Goal: Find contact information: Find contact information

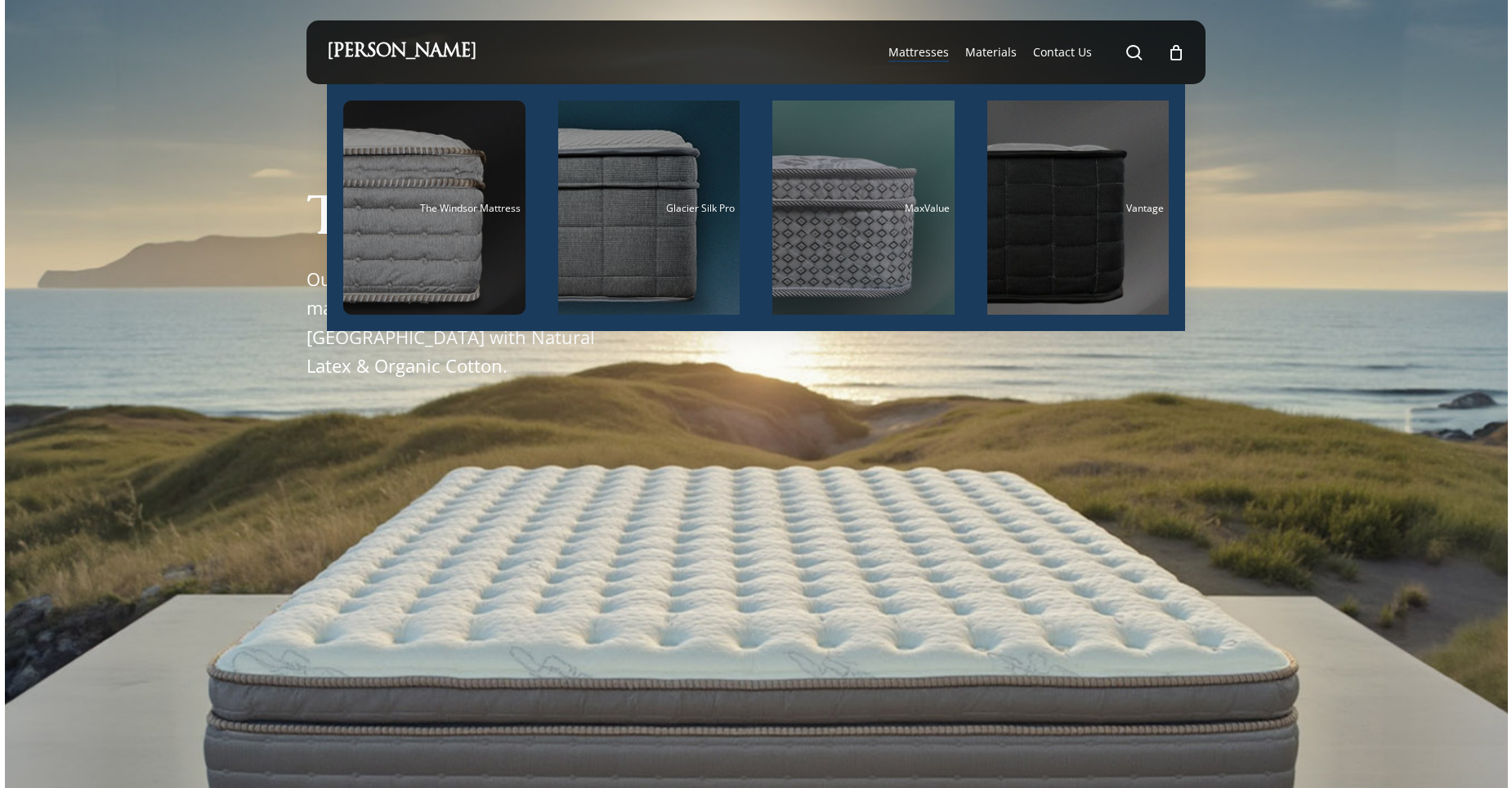
click at [927, 52] on span "Mattresses" at bounding box center [918, 51] width 61 height 16
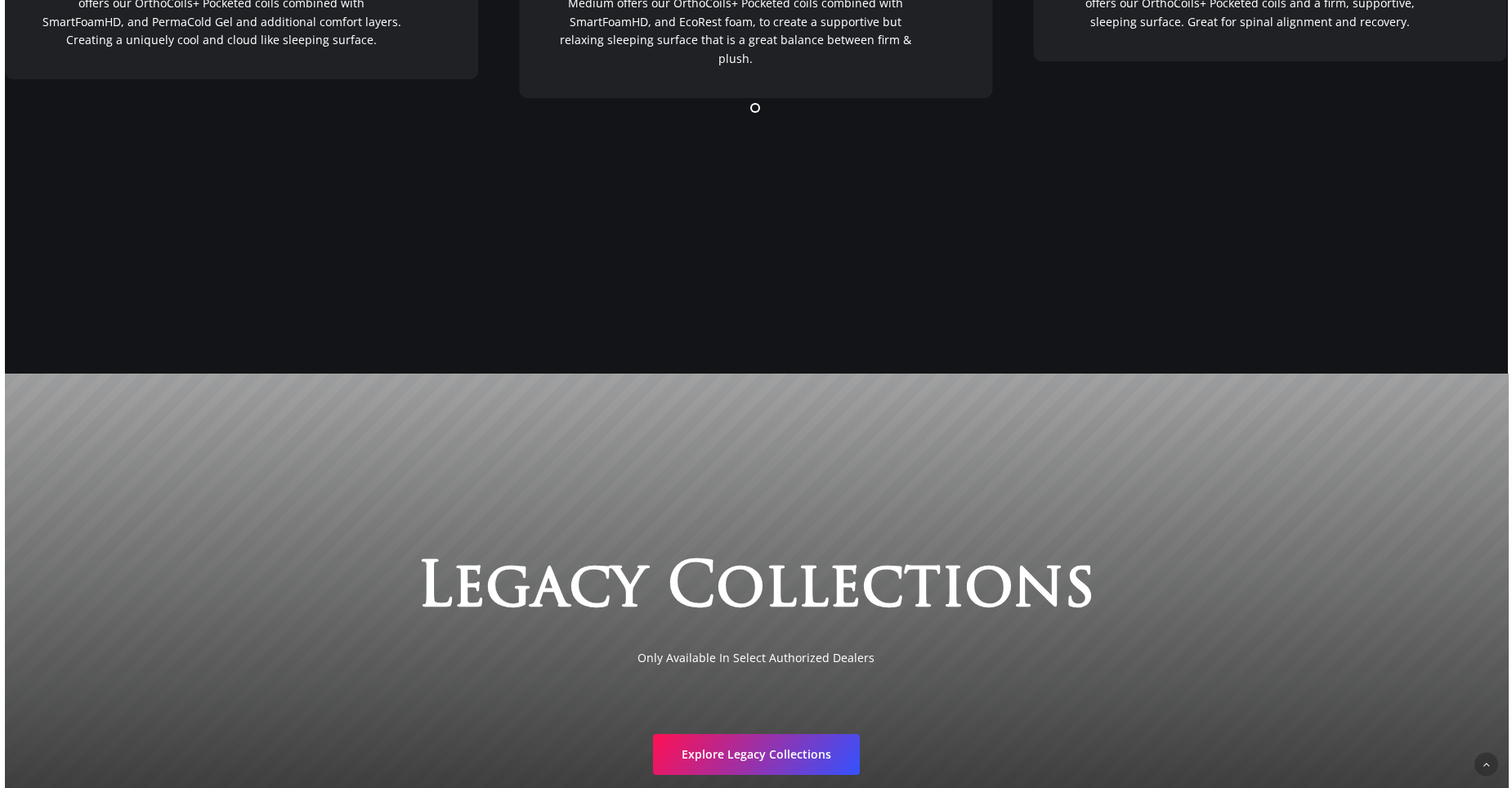
scroll to position [3449, 0]
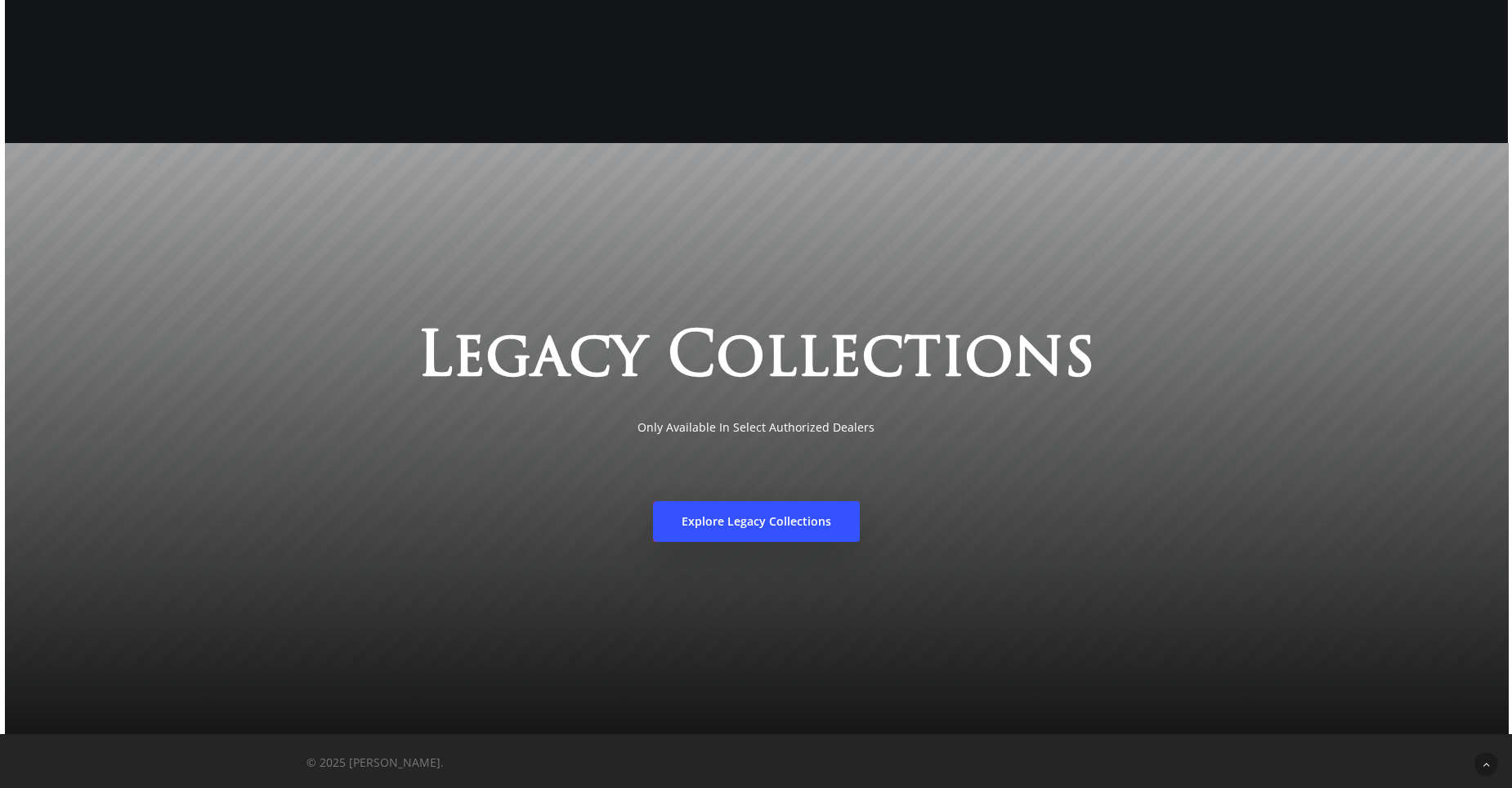
click at [684, 528] on span "Explore Legacy Collections" at bounding box center [756, 522] width 149 height 17
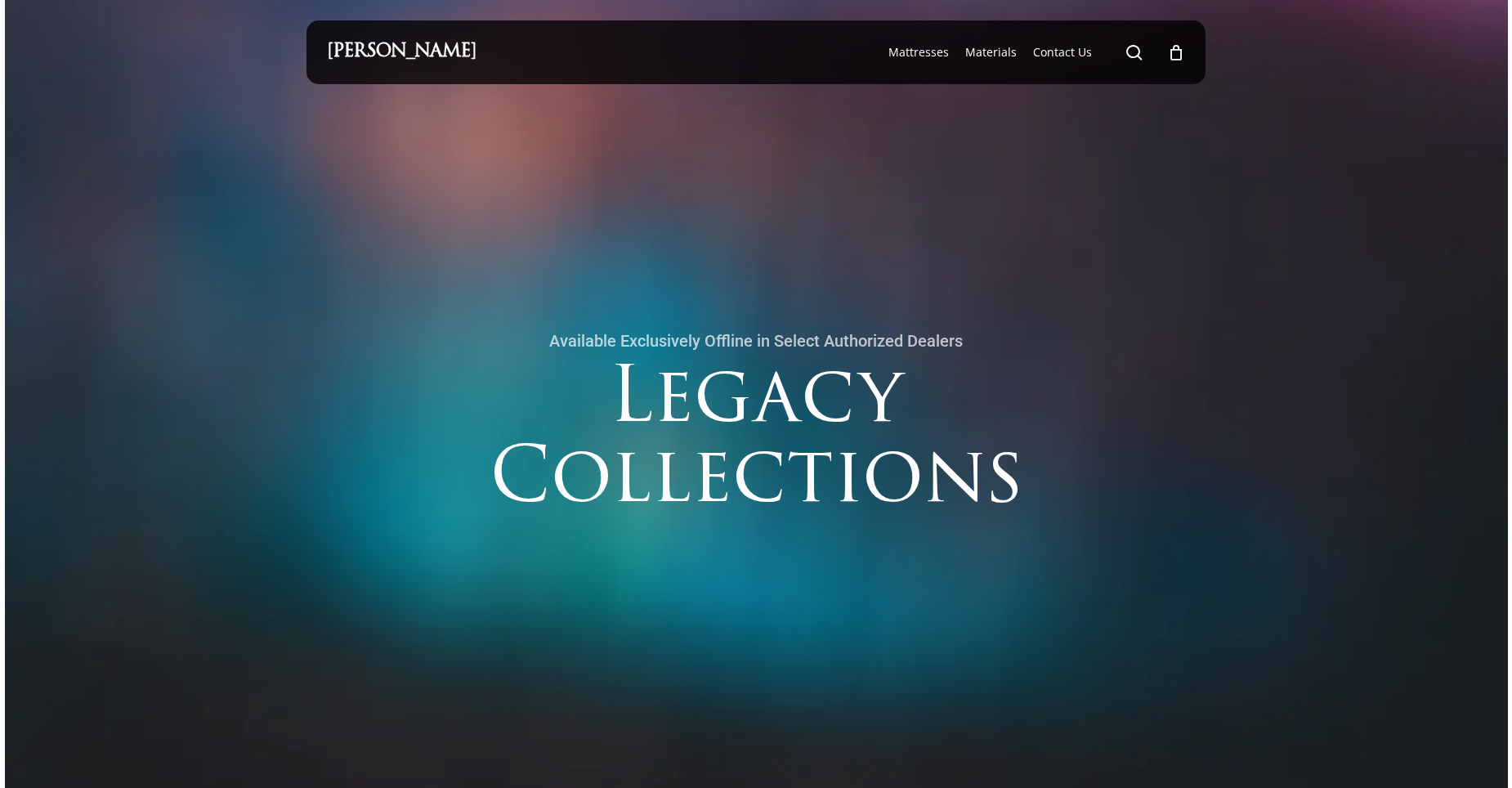
click at [461, 62] on div "[PERSON_NAME]" at bounding box center [402, 52] width 149 height 63
click at [465, 44] on link "[PERSON_NAME]" at bounding box center [402, 51] width 149 height 18
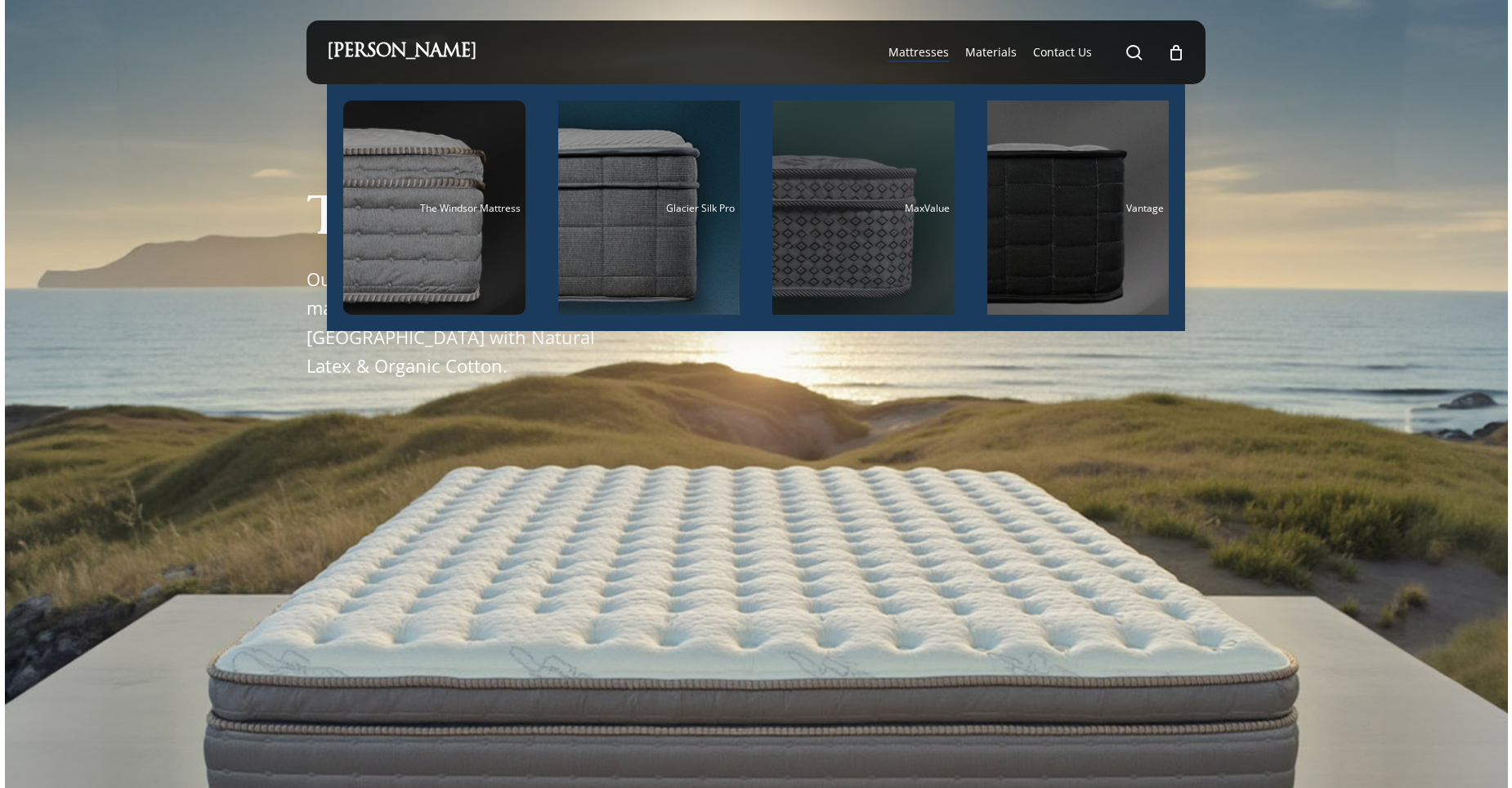
click at [930, 171] on div "Main Menu" at bounding box center [864, 208] width 183 height 214
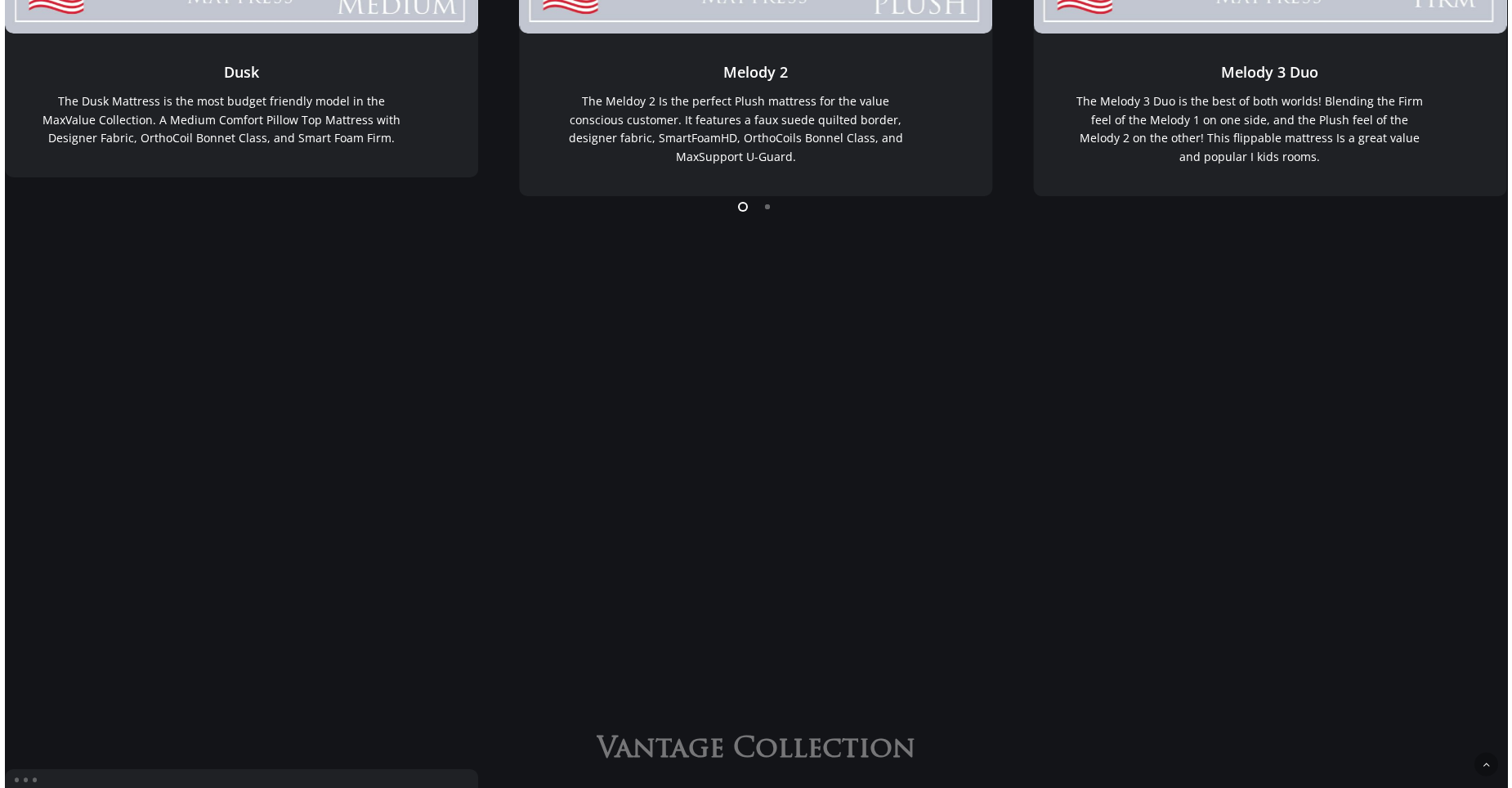
scroll to position [900, 0]
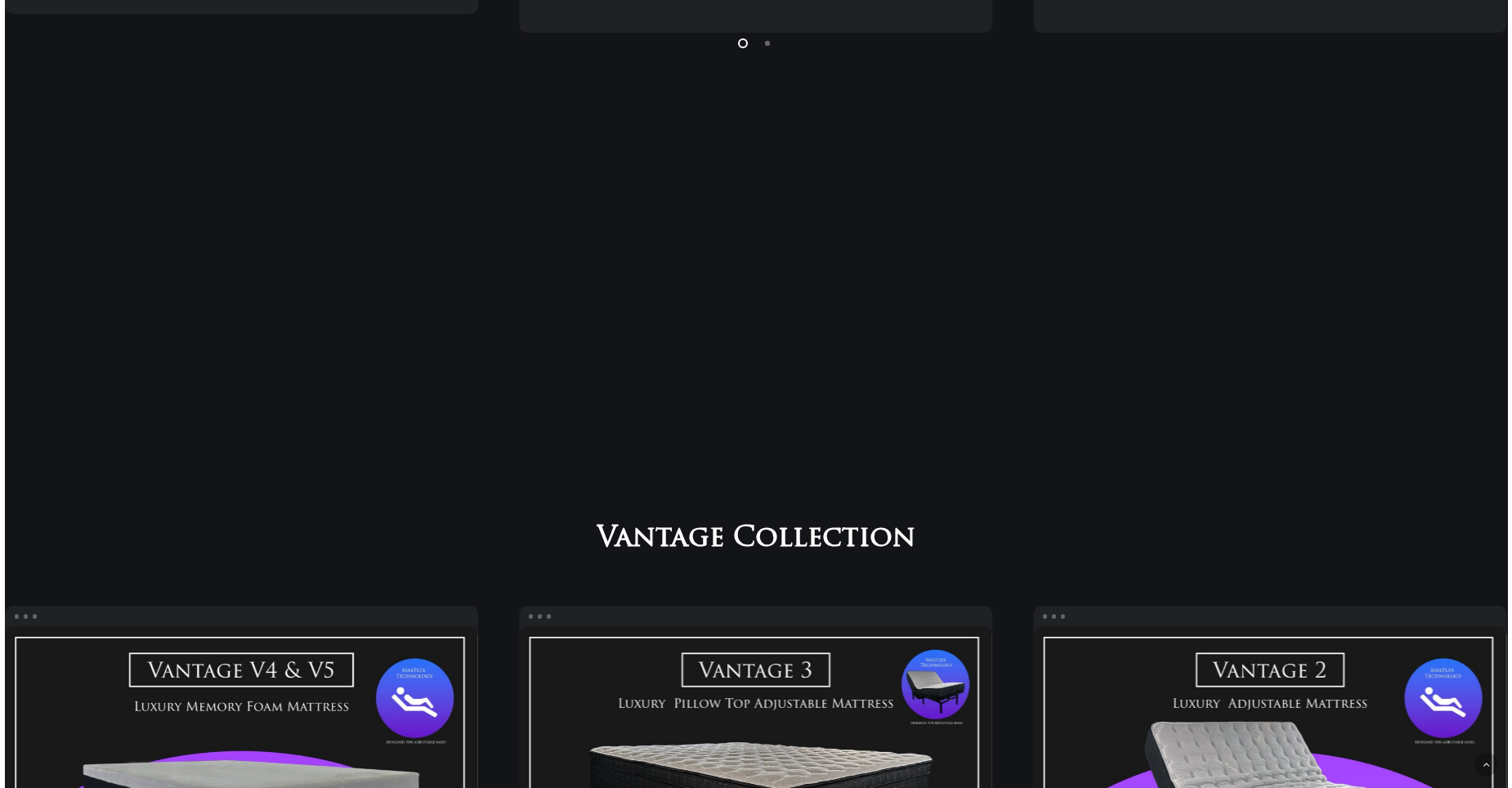
click at [769, 45] on li "Page dot 2" at bounding box center [768, 42] width 24 height 24
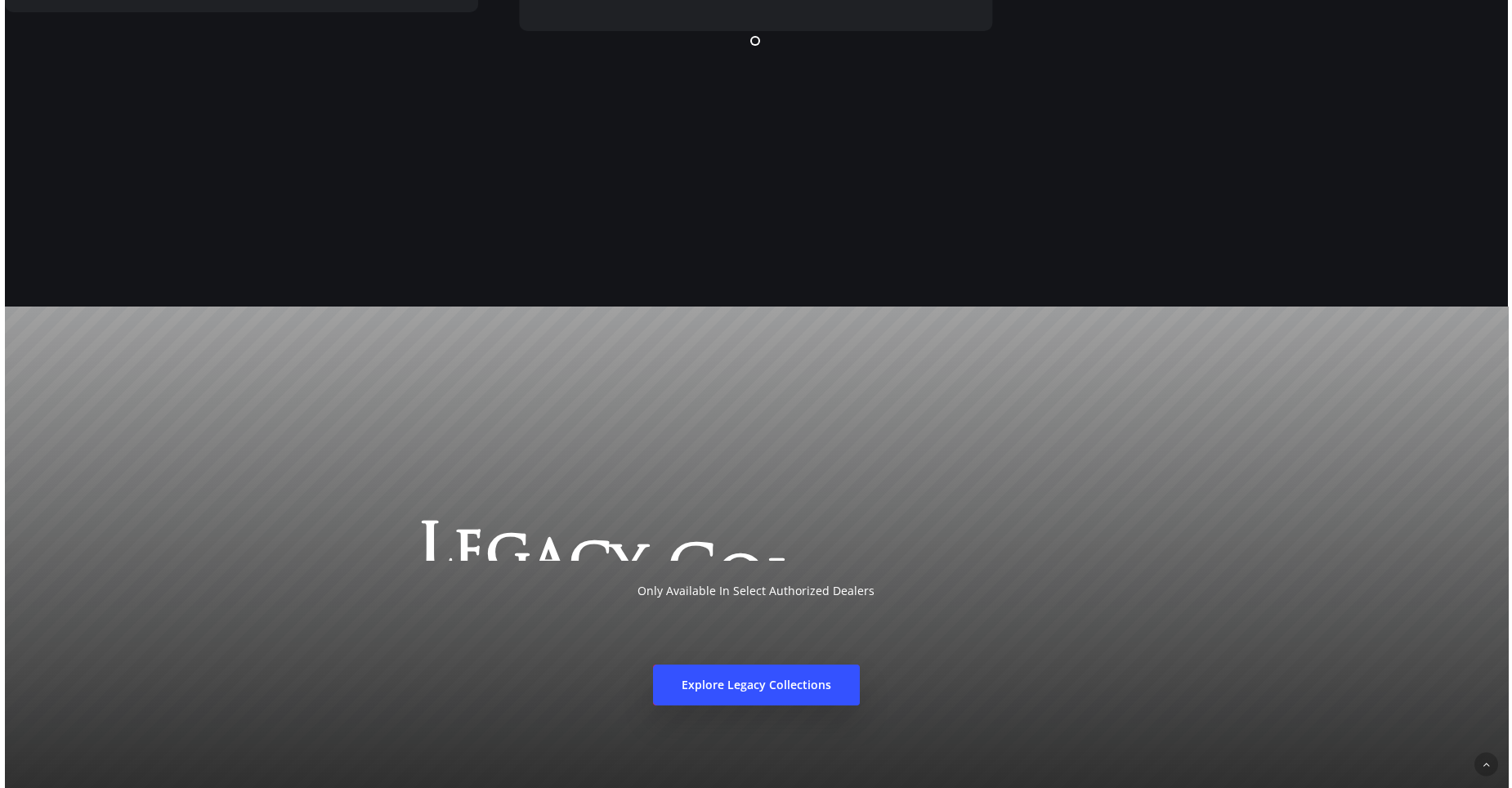
scroll to position [3449, 0]
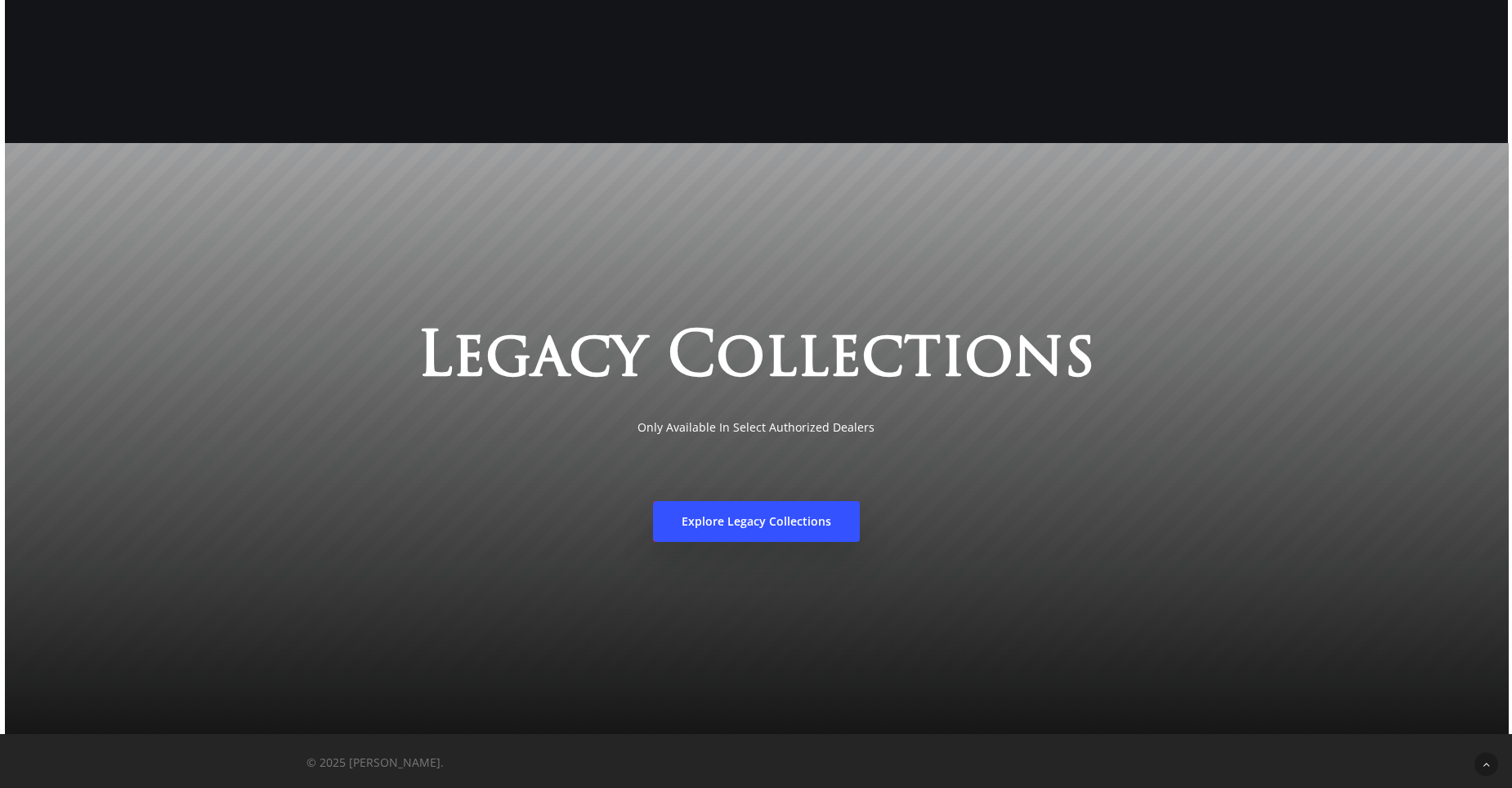
click at [734, 521] on span "Explore Legacy Collections" at bounding box center [756, 522] width 149 height 17
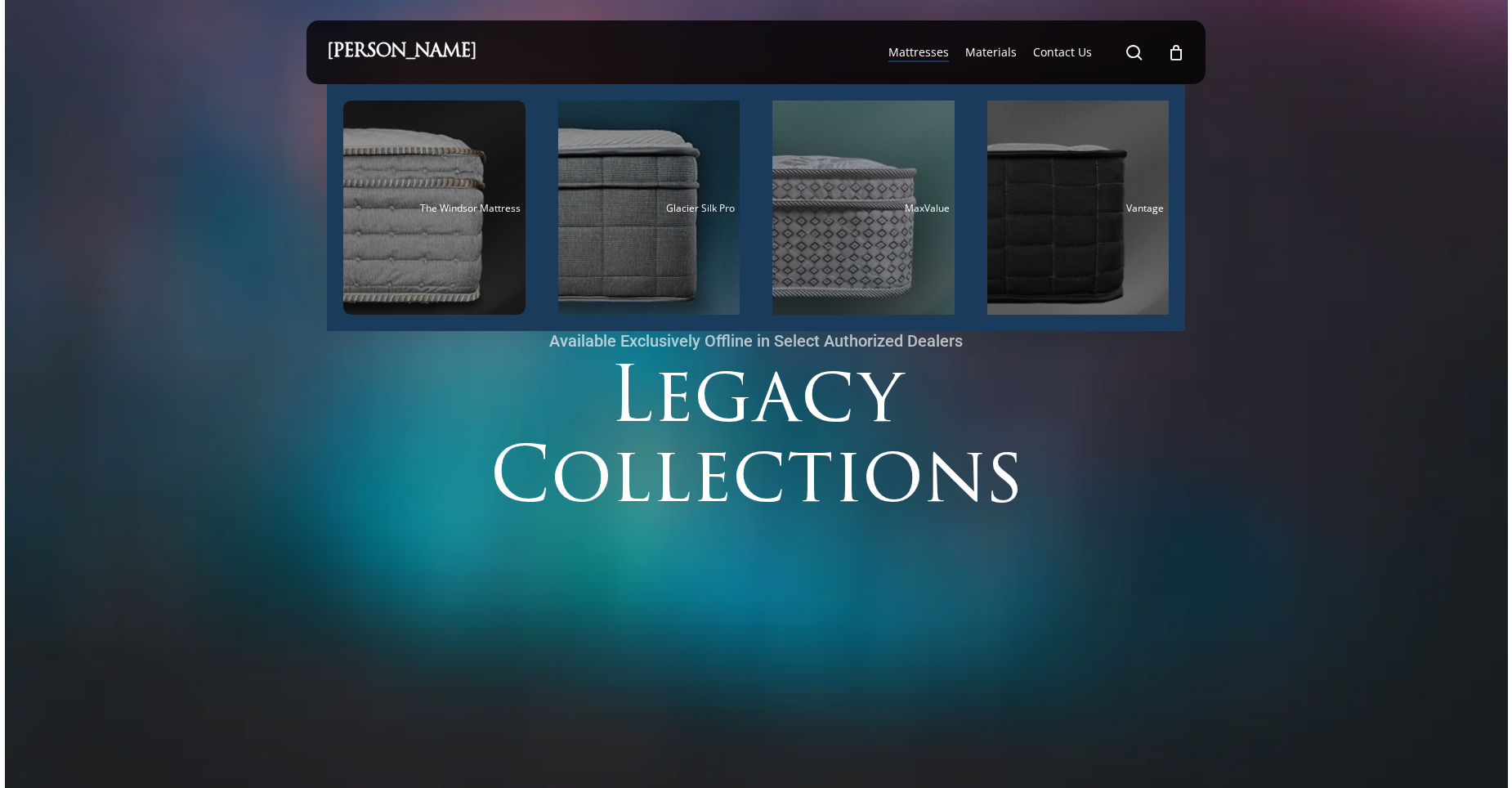
click at [947, 36] on li "Mattresses The Windsor Mattress Glacier Silk Pro MaxValue Vantage" at bounding box center [918, 52] width 76 height 63
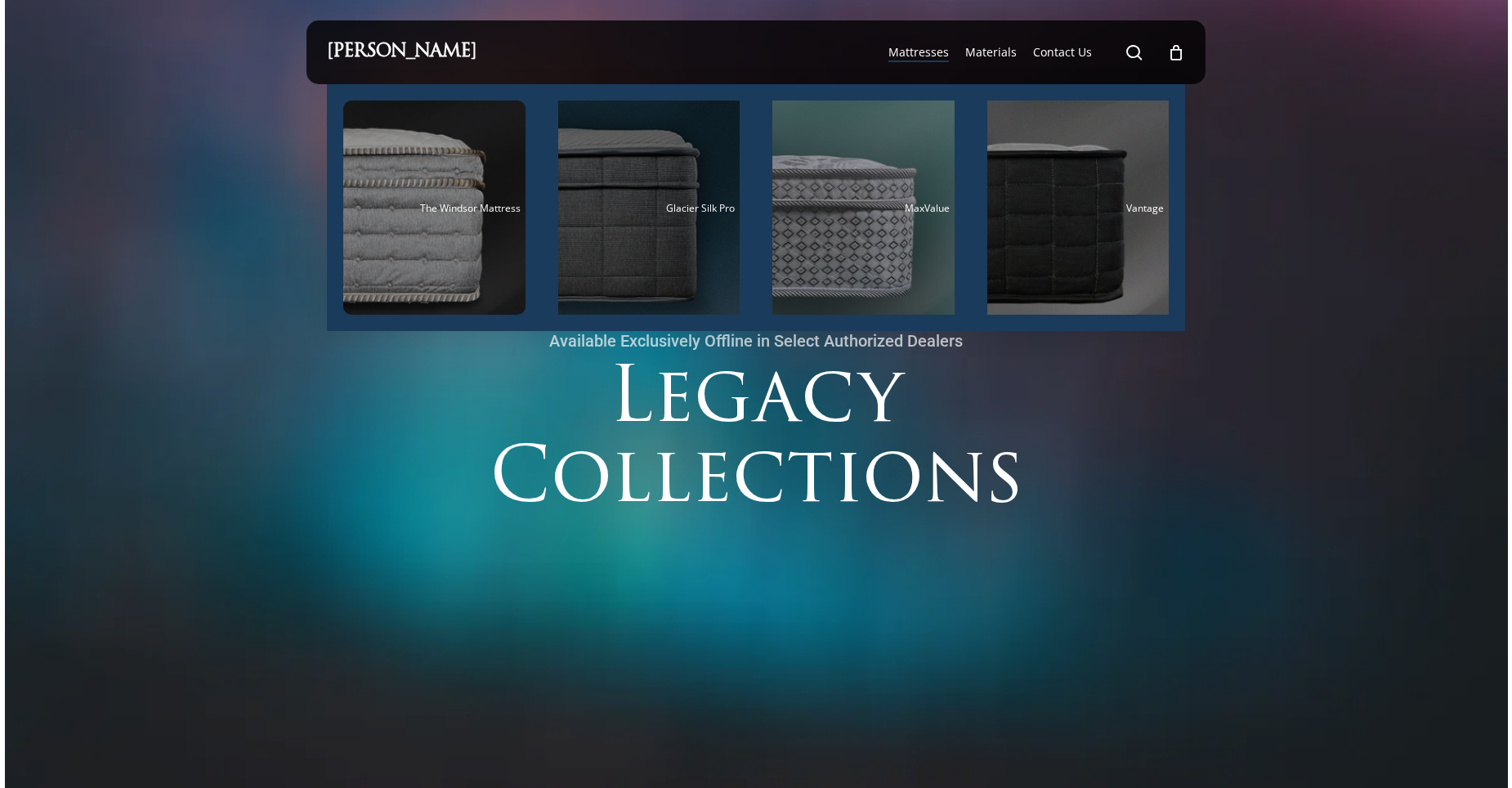
click at [662, 244] on div "Main Menu" at bounding box center [650, 208] width 183 height 214
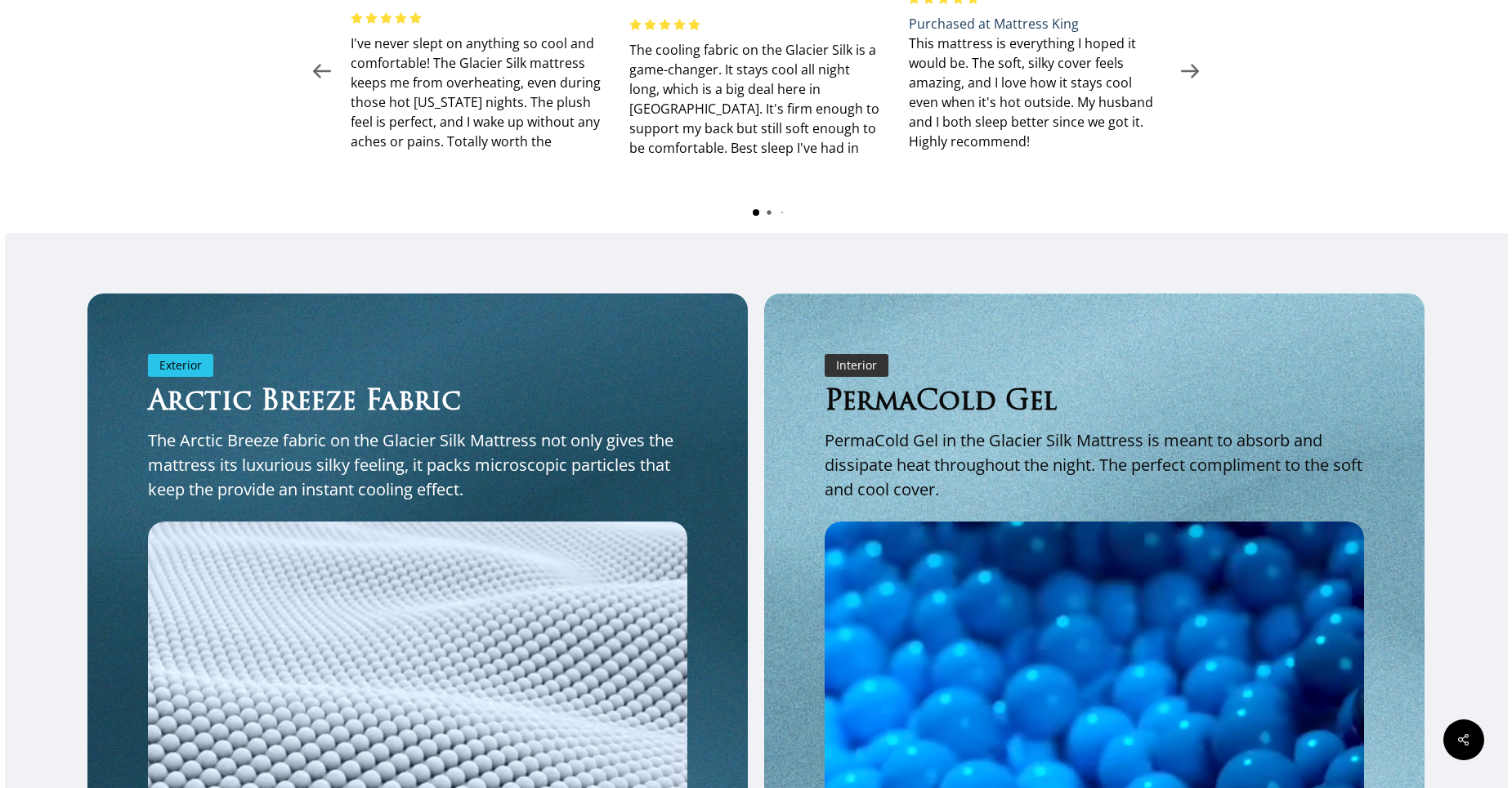
scroll to position [2044, 0]
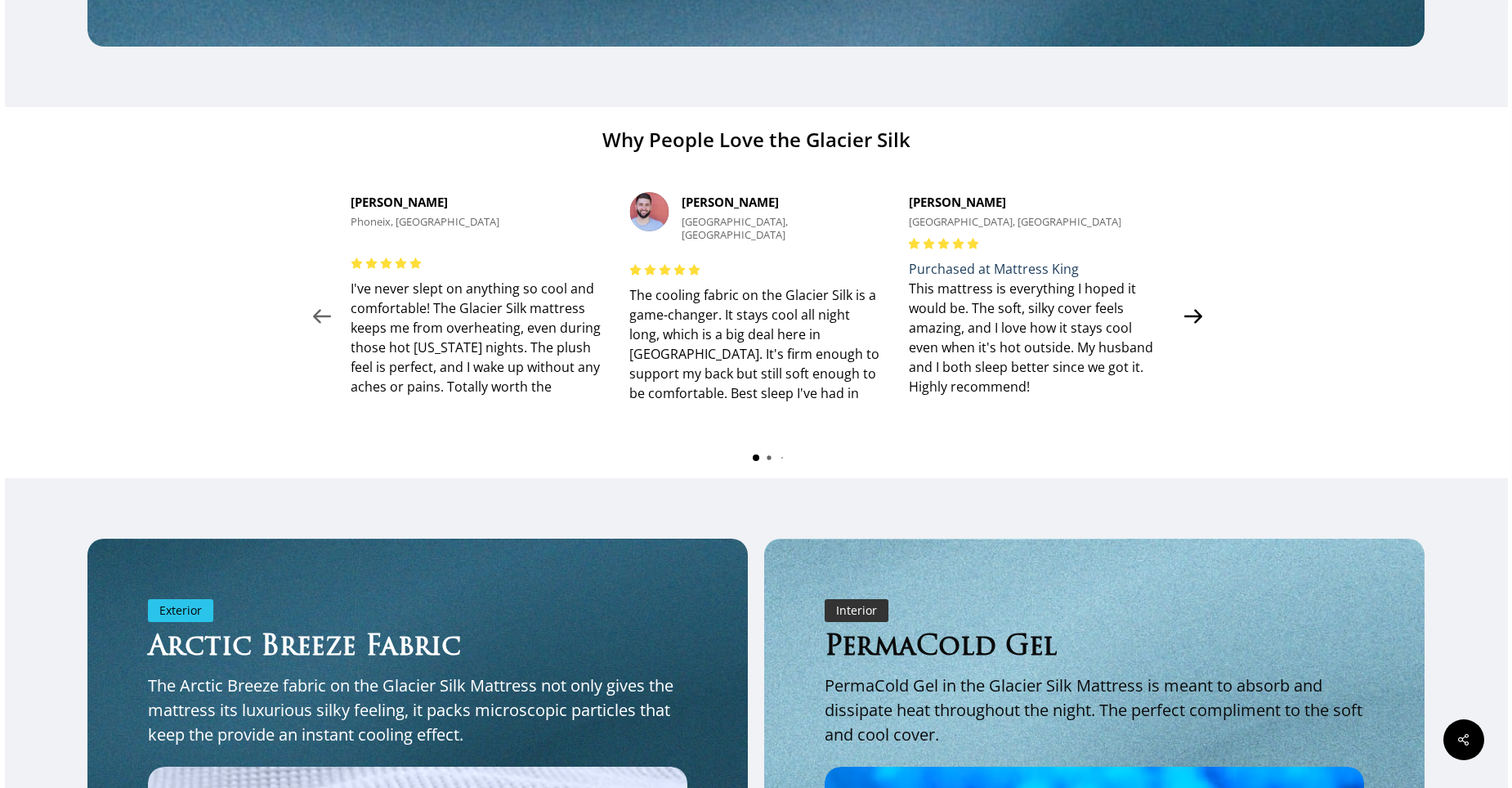
click at [1195, 319] on use at bounding box center [1193, 315] width 18 height 14
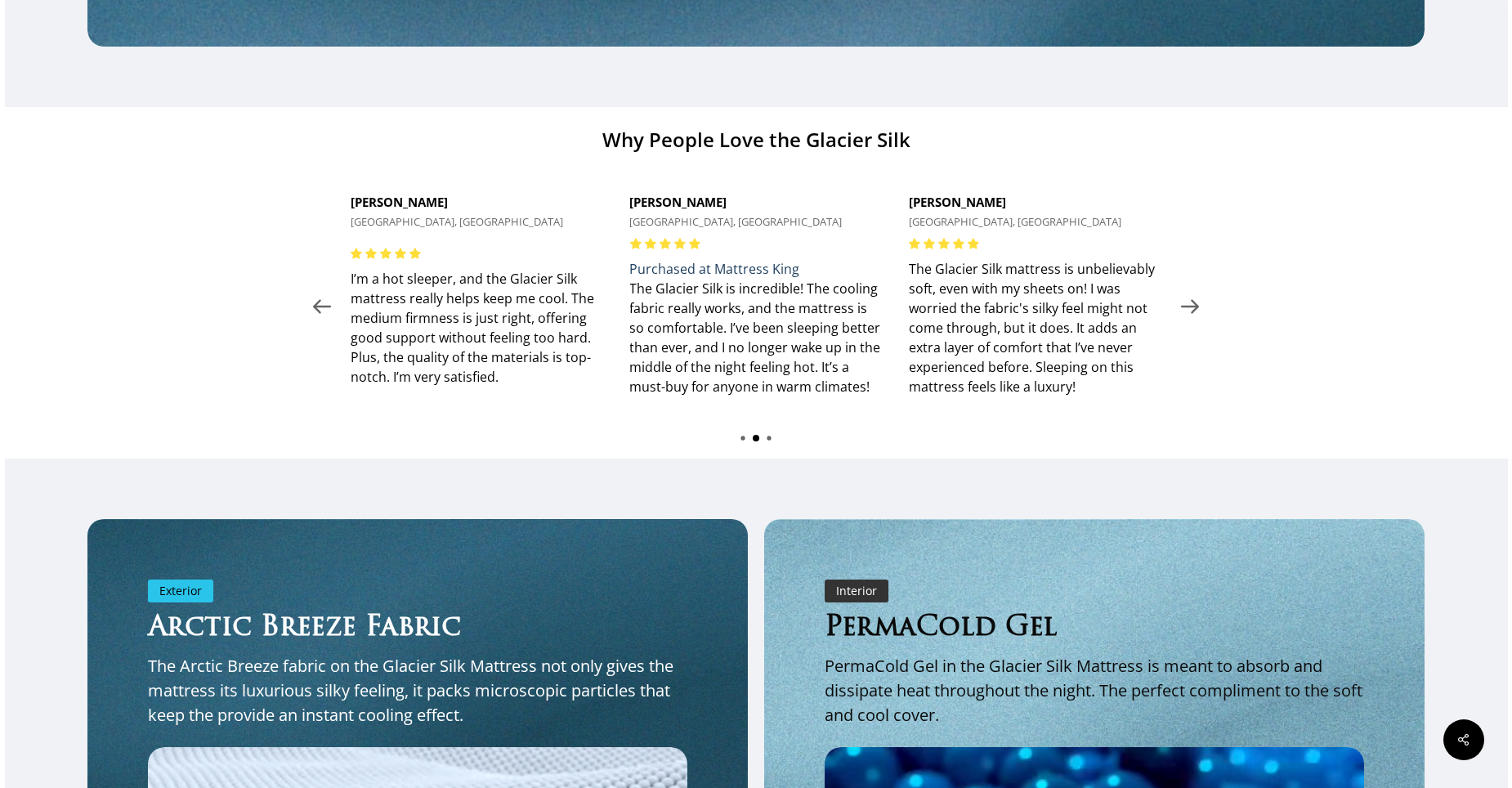
click at [1159, 316] on span "The Glacier Silk mattress is unbelievably soft, even with my sheets on! I was w…" at bounding box center [1035, 327] width 253 height 137
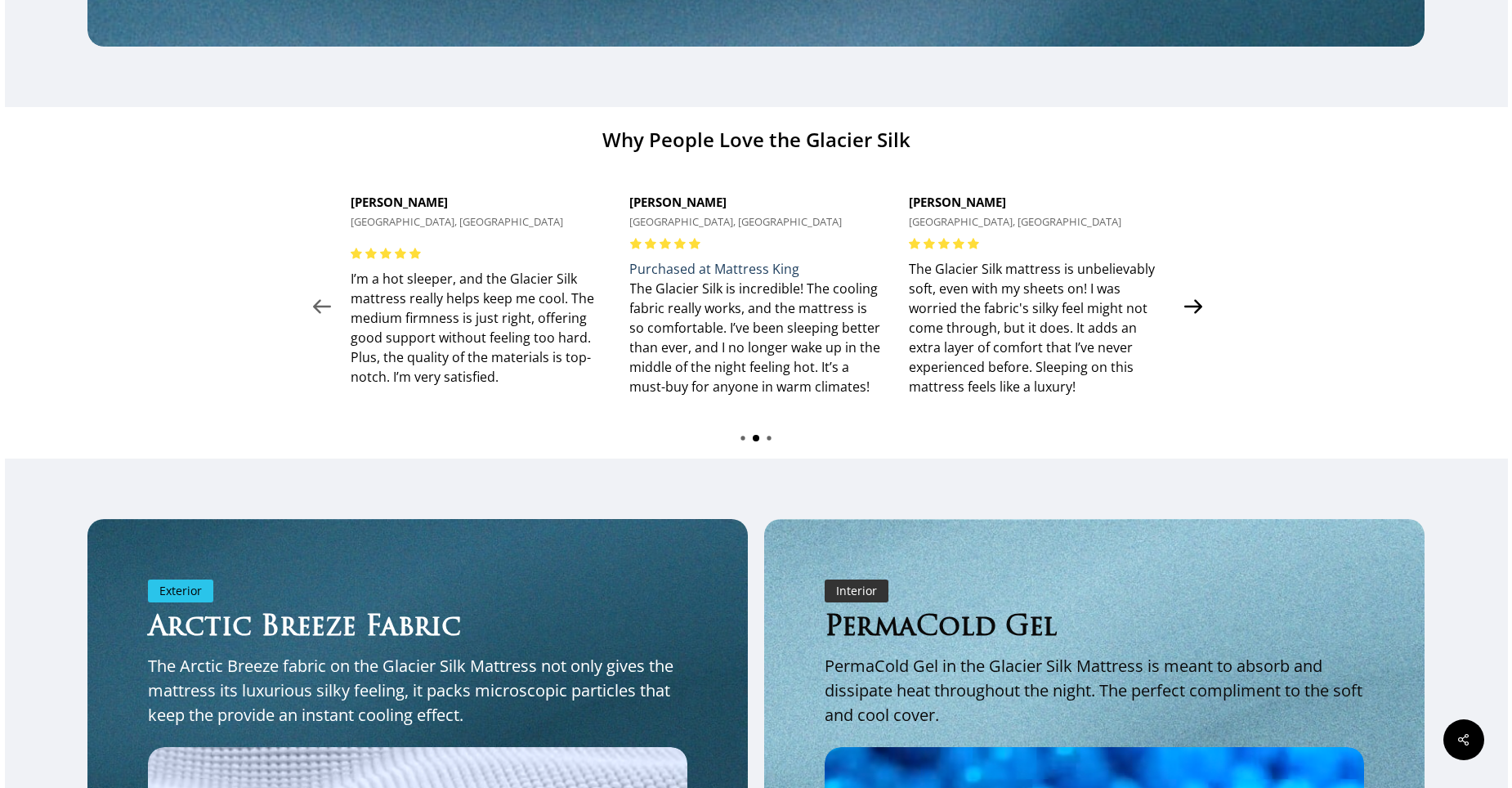
click at [1189, 319] on icon at bounding box center [1193, 306] width 31 height 31
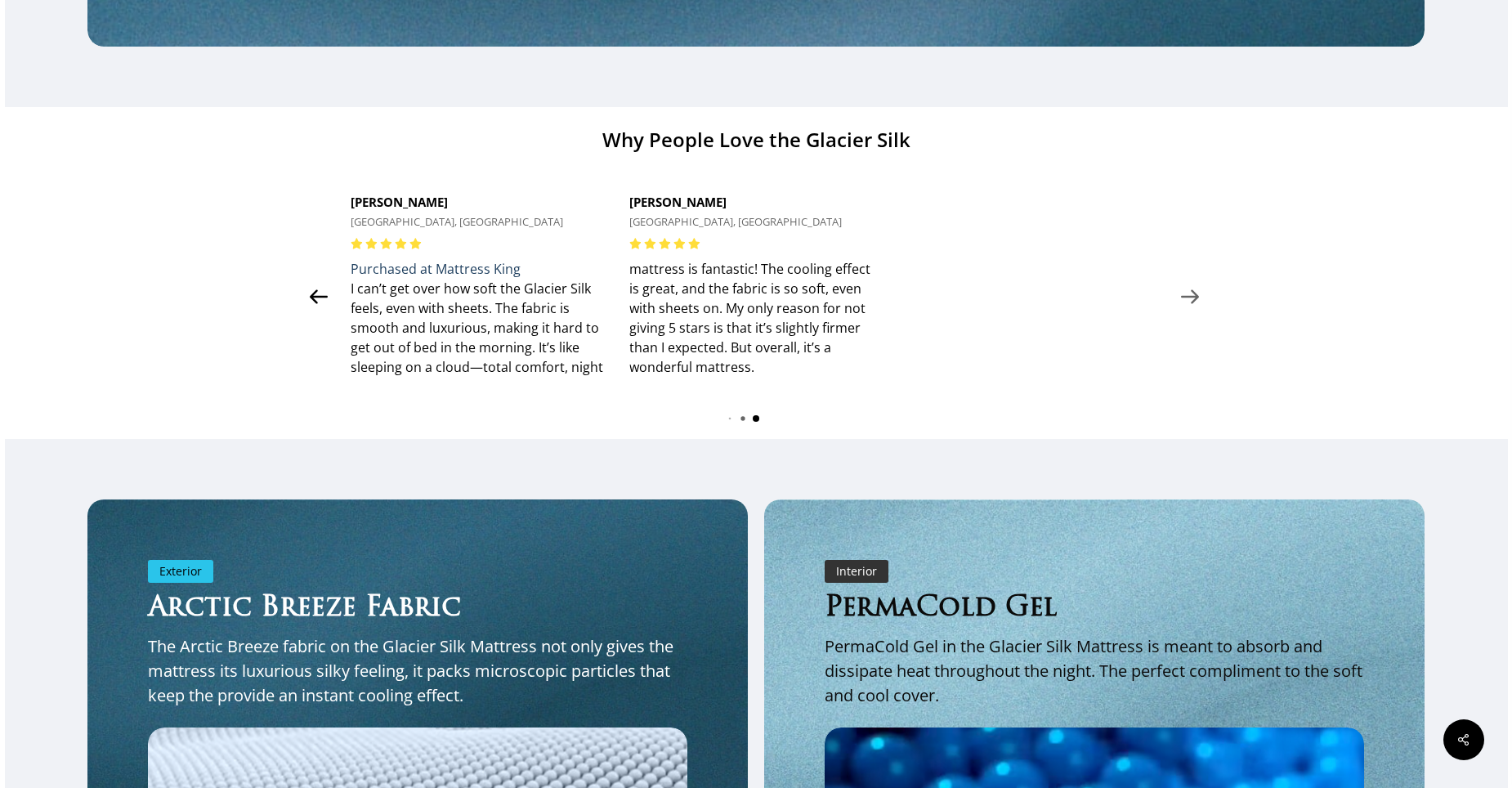
click at [327, 292] on icon at bounding box center [318, 297] width 31 height 31
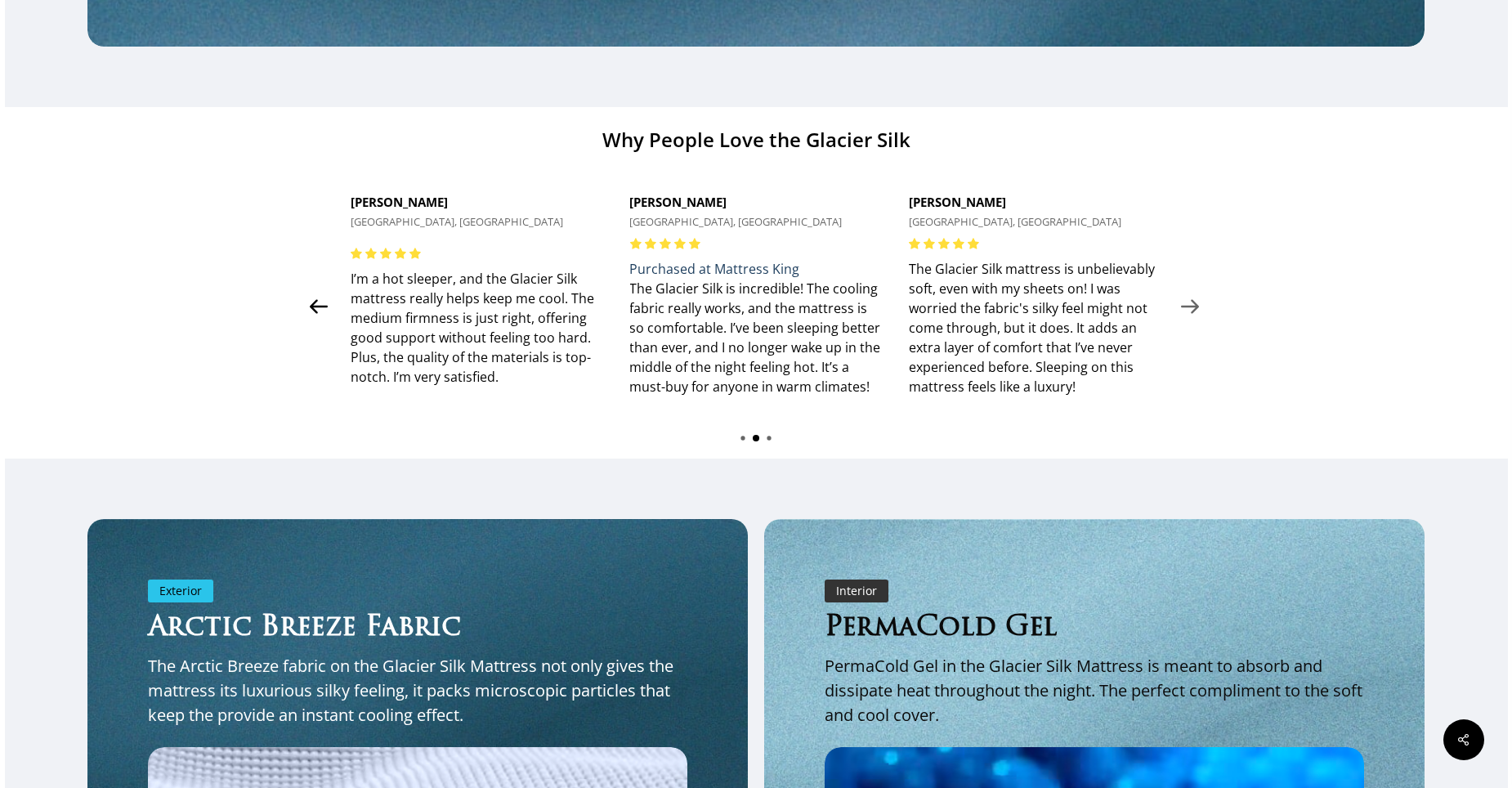
click at [327, 292] on div at bounding box center [318, 307] width 31 height 270
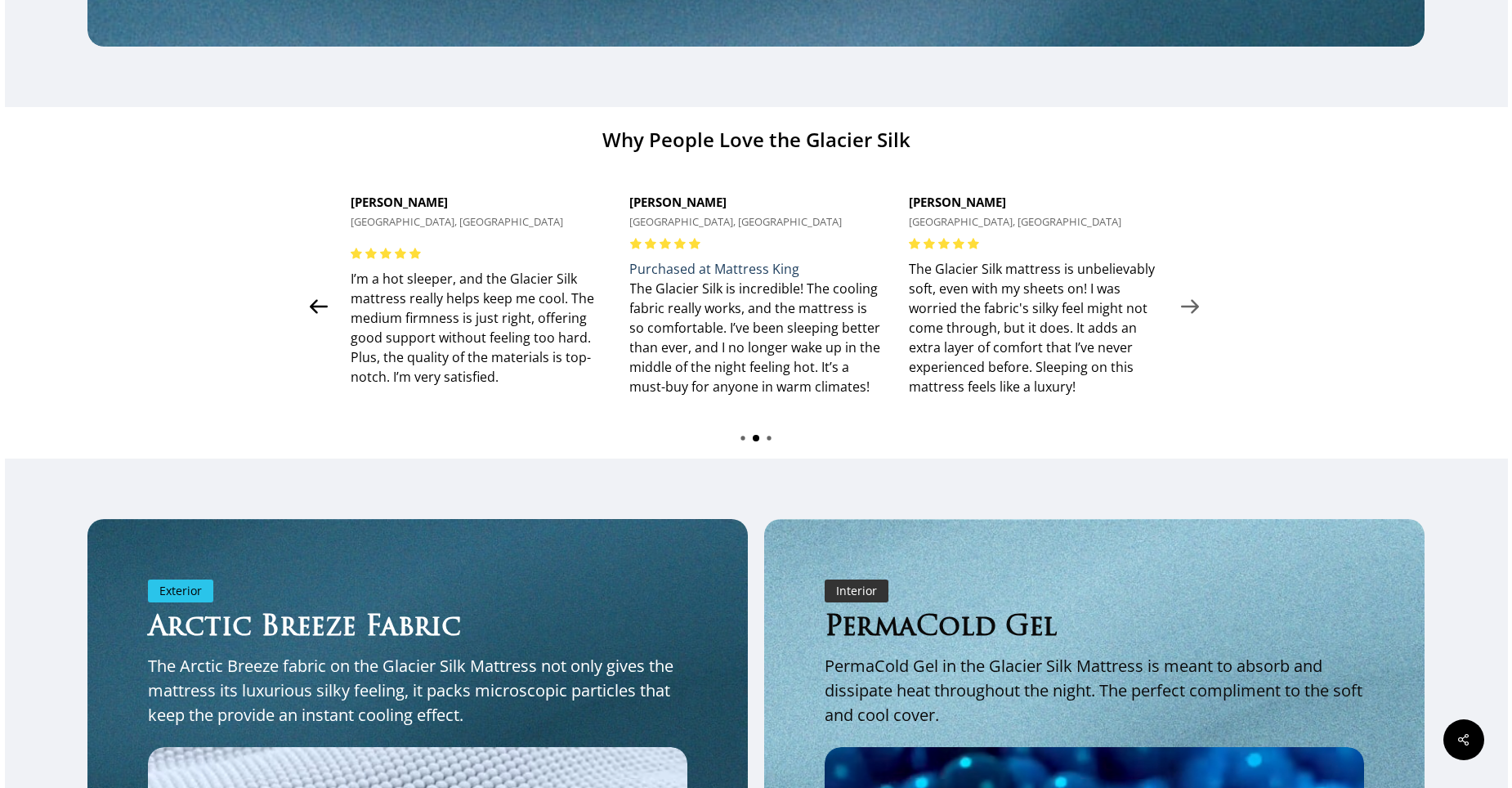
click at [327, 292] on div at bounding box center [318, 307] width 31 height 270
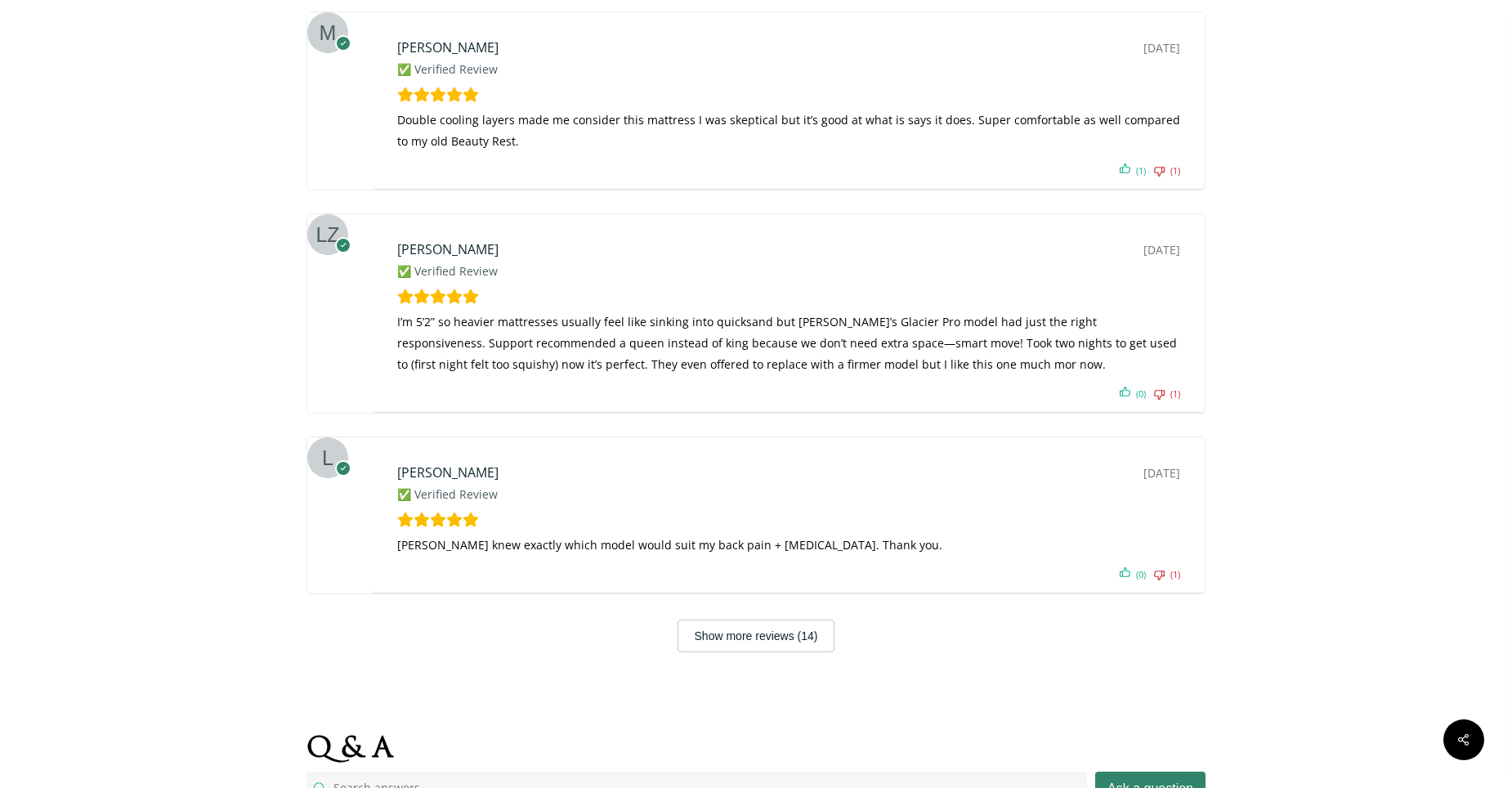
scroll to position [6542, 0]
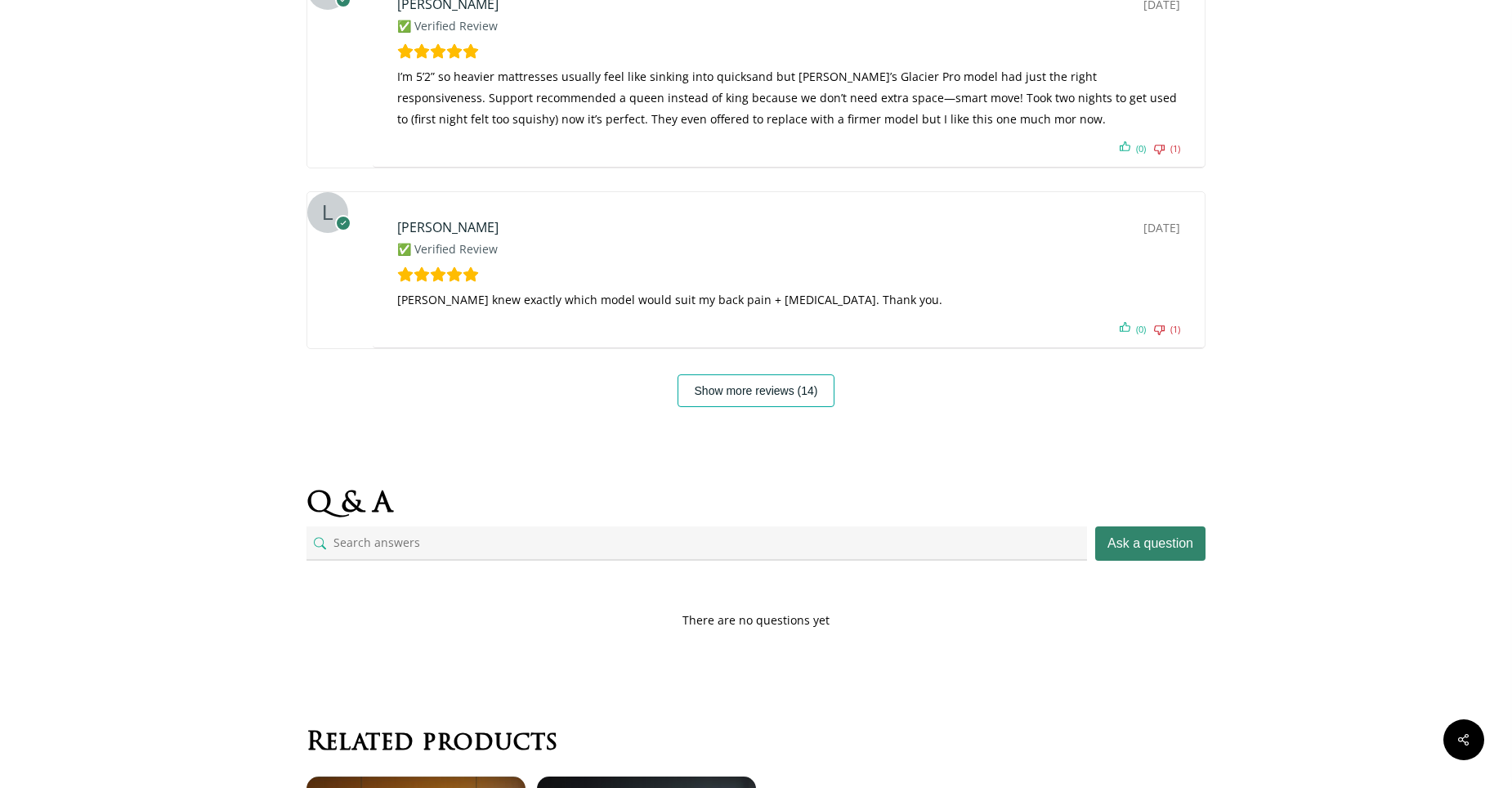
click at [718, 389] on button "Show more reviews (14)" at bounding box center [756, 391] width 158 height 33
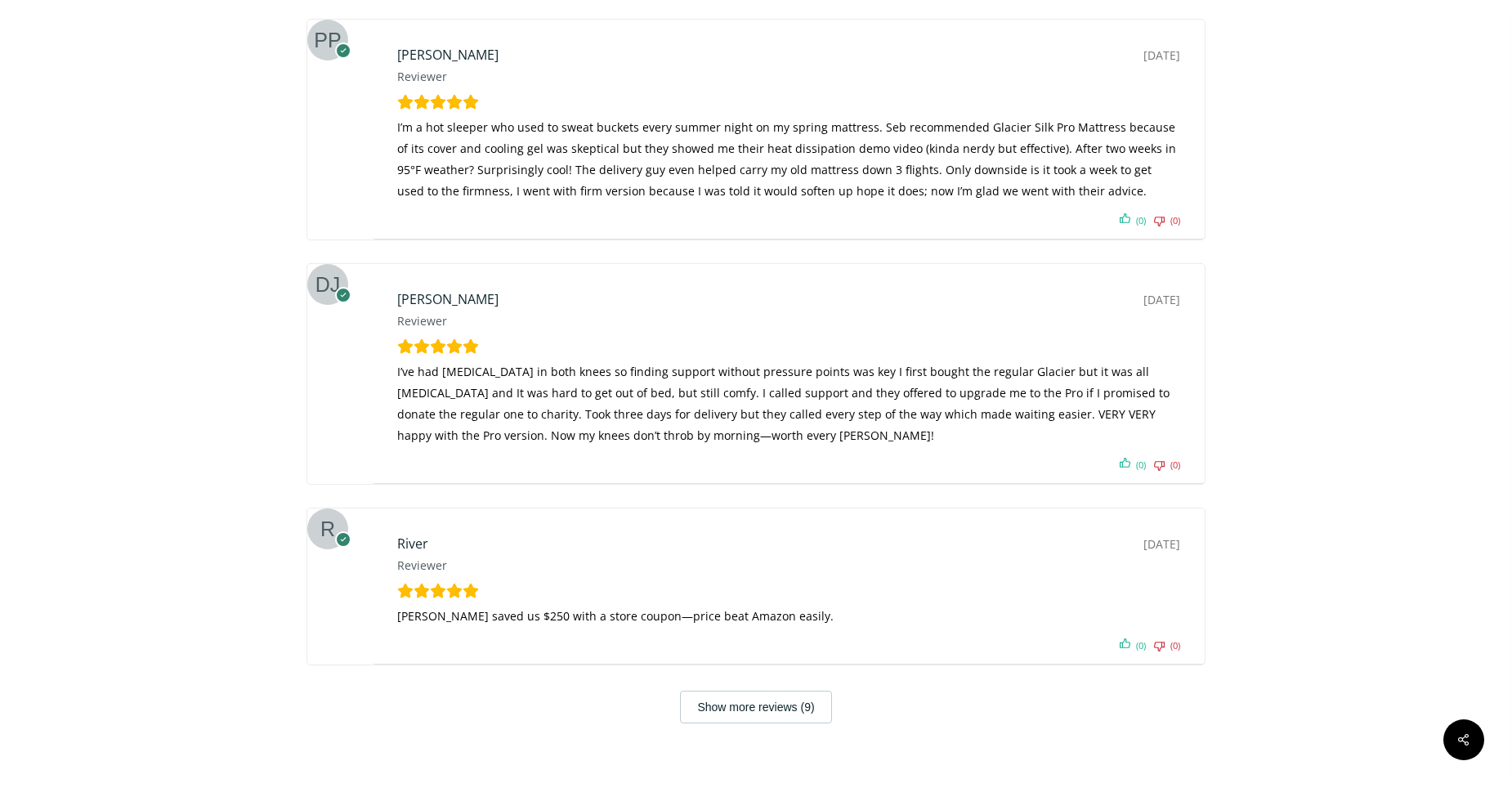
scroll to position [7442, 0]
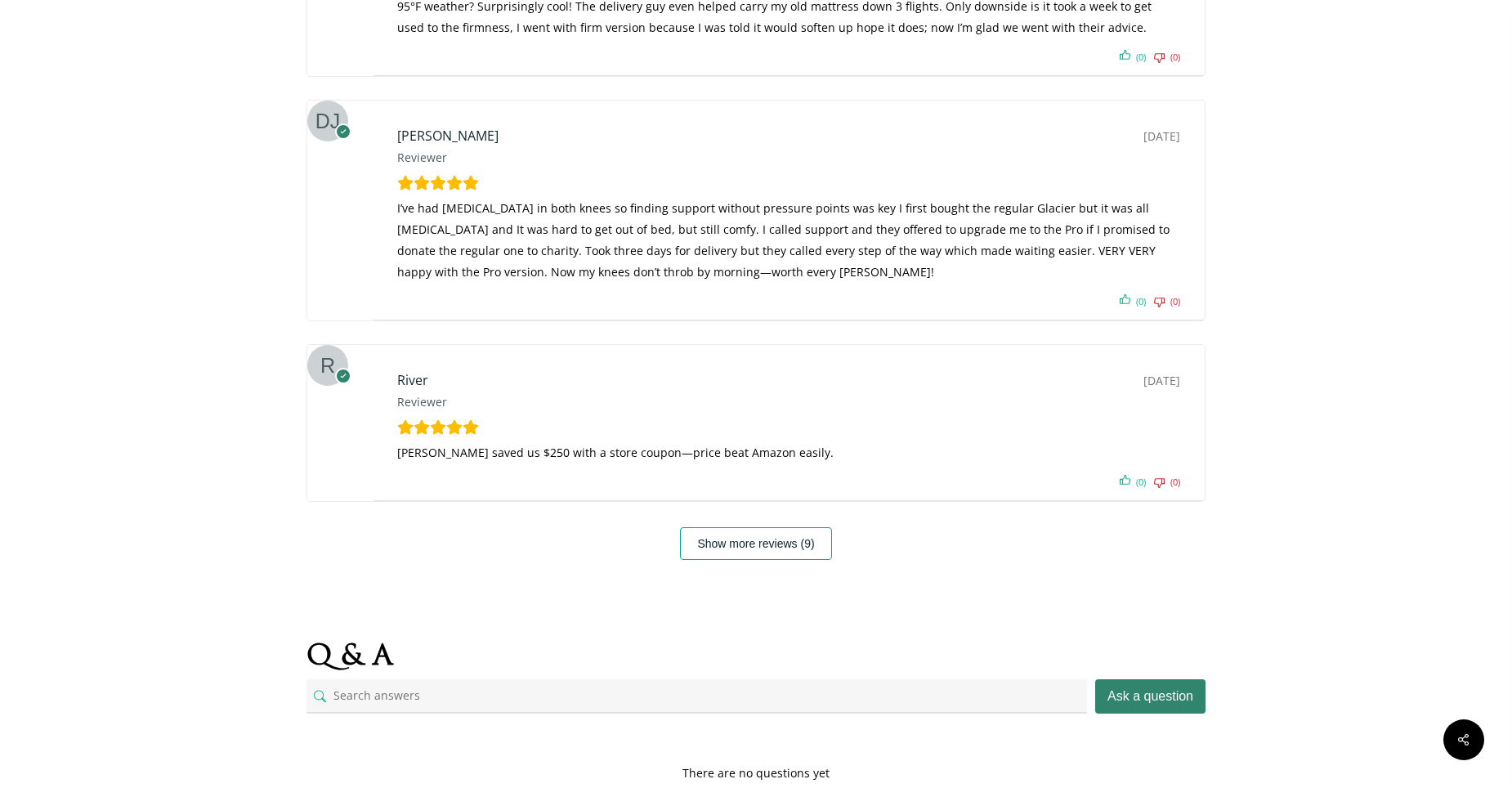
click at [778, 531] on button "Show more reviews (9)" at bounding box center [756, 544] width 151 height 33
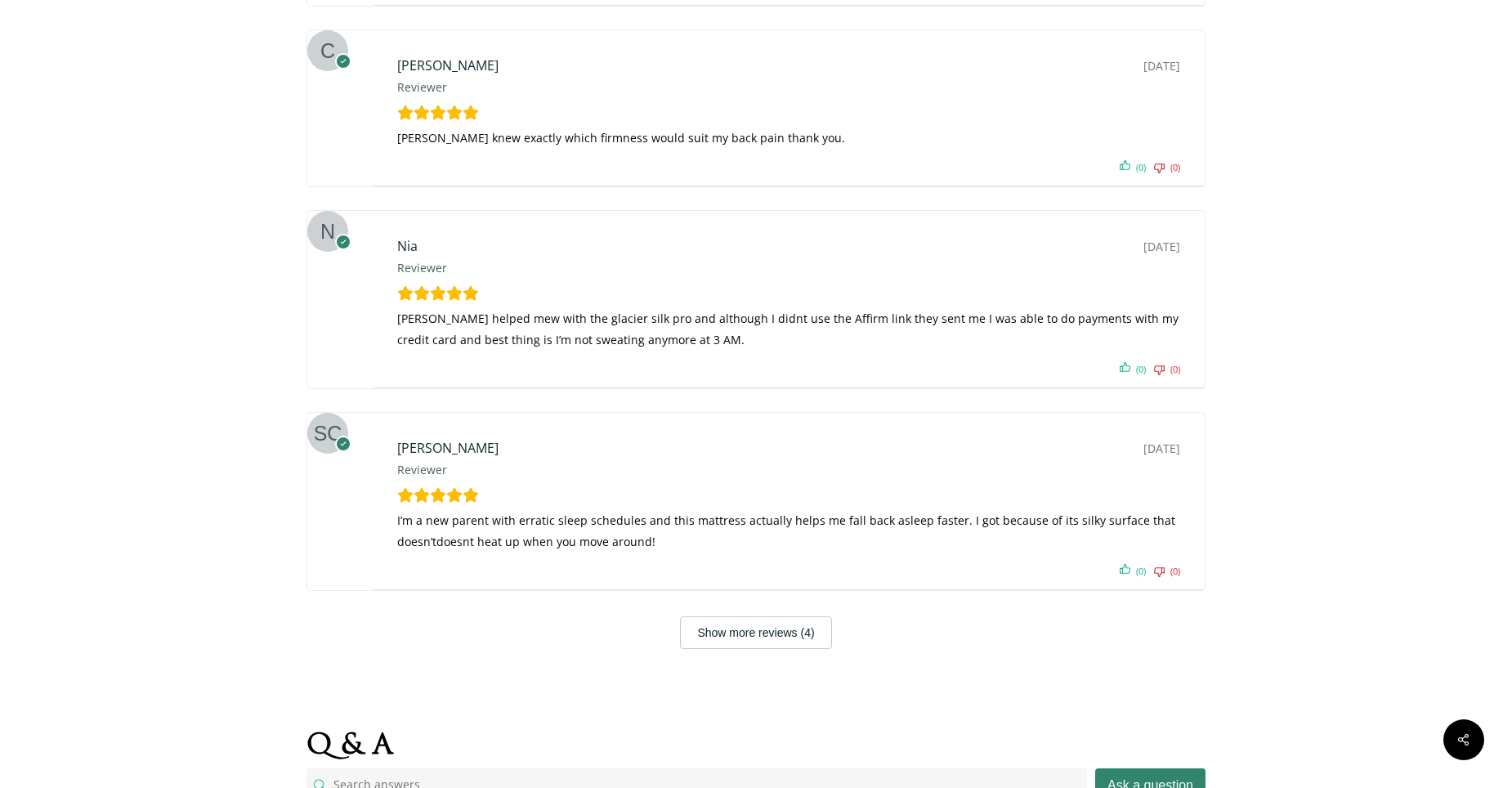
scroll to position [8505, 0]
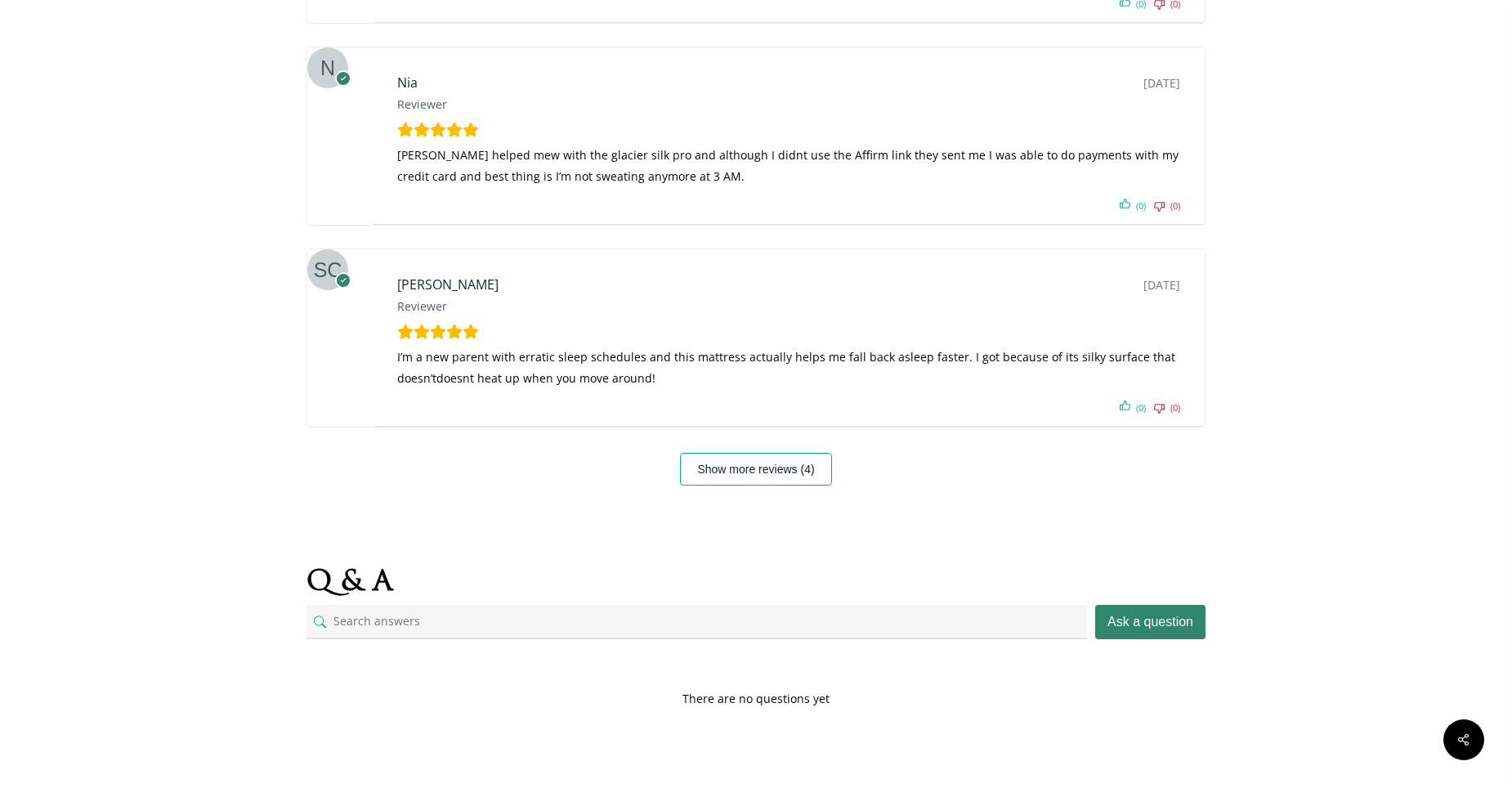
click at [723, 453] on button "Show more reviews (4)" at bounding box center [756, 469] width 151 height 33
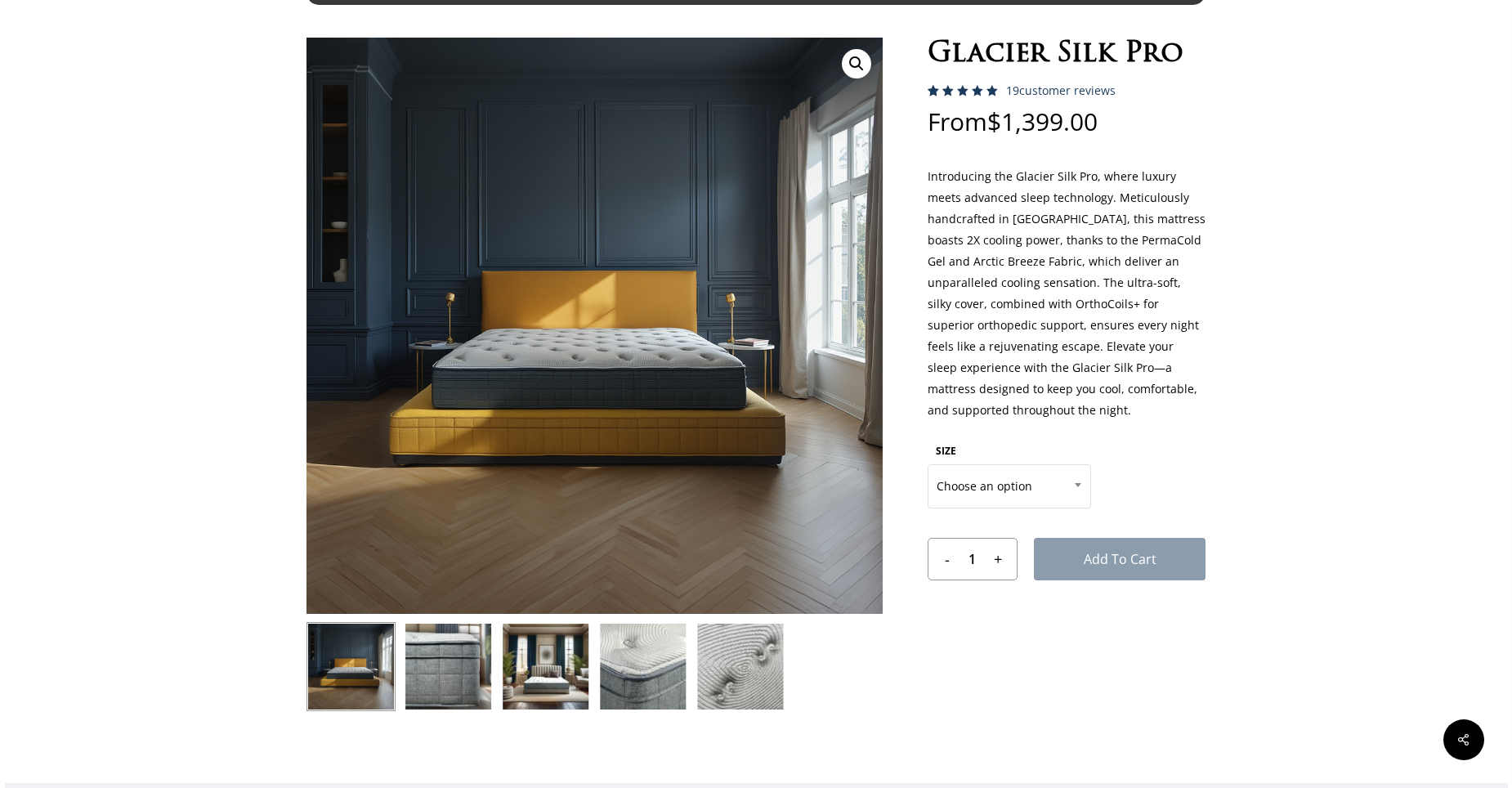
scroll to position [0, 0]
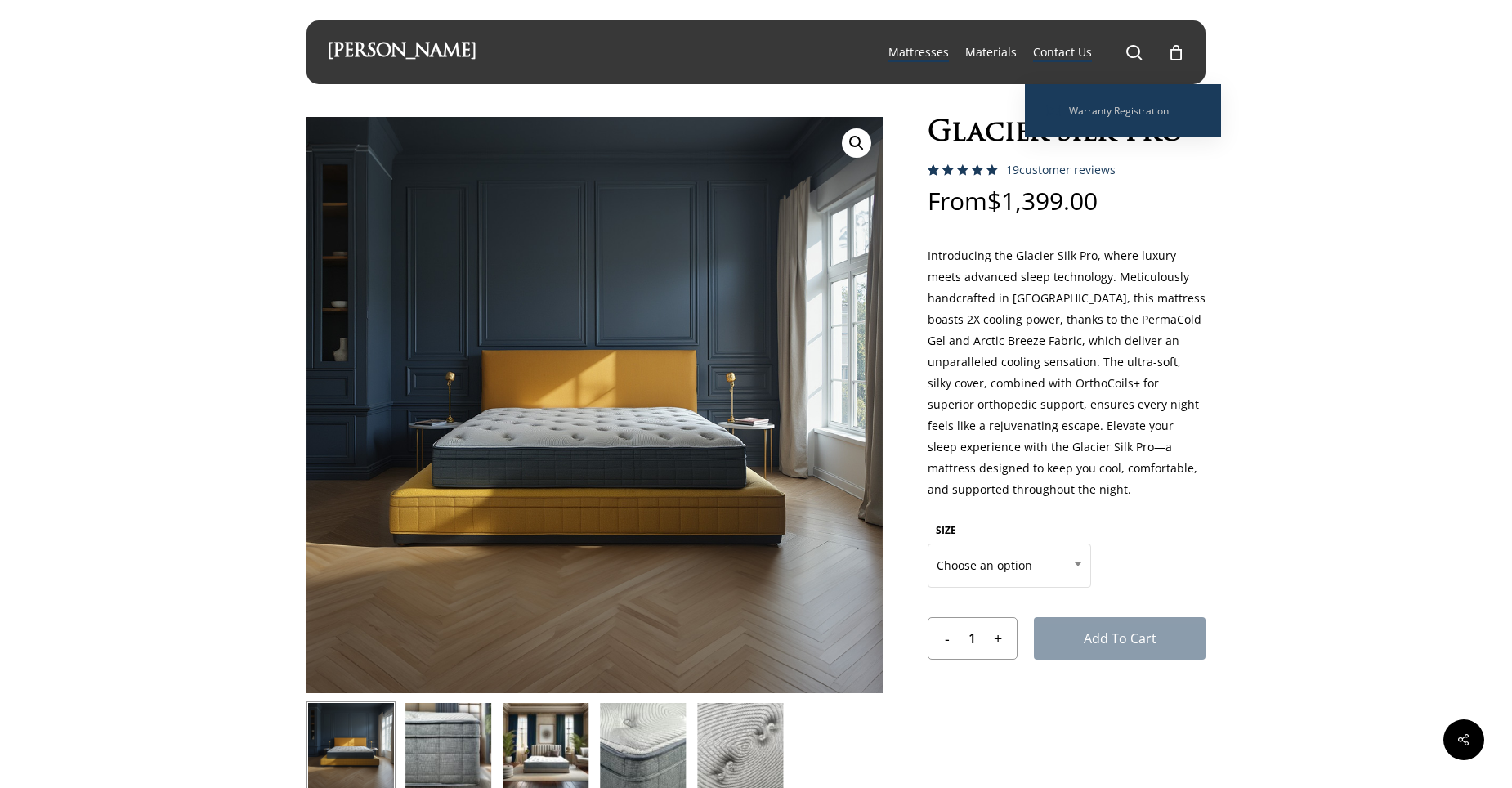
click at [1052, 51] on span "Contact Us" at bounding box center [1062, 51] width 59 height 16
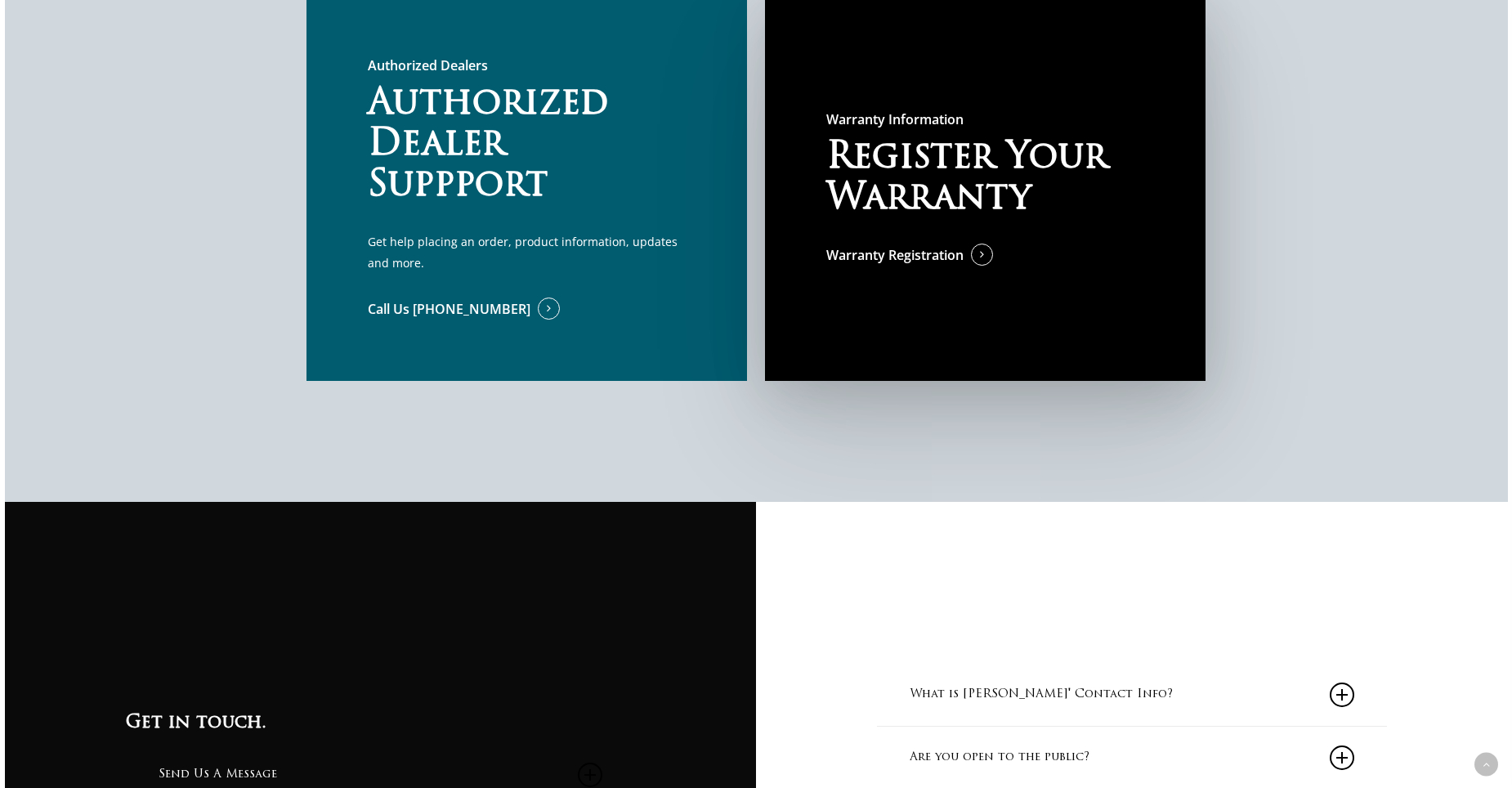
scroll to position [1678, 0]
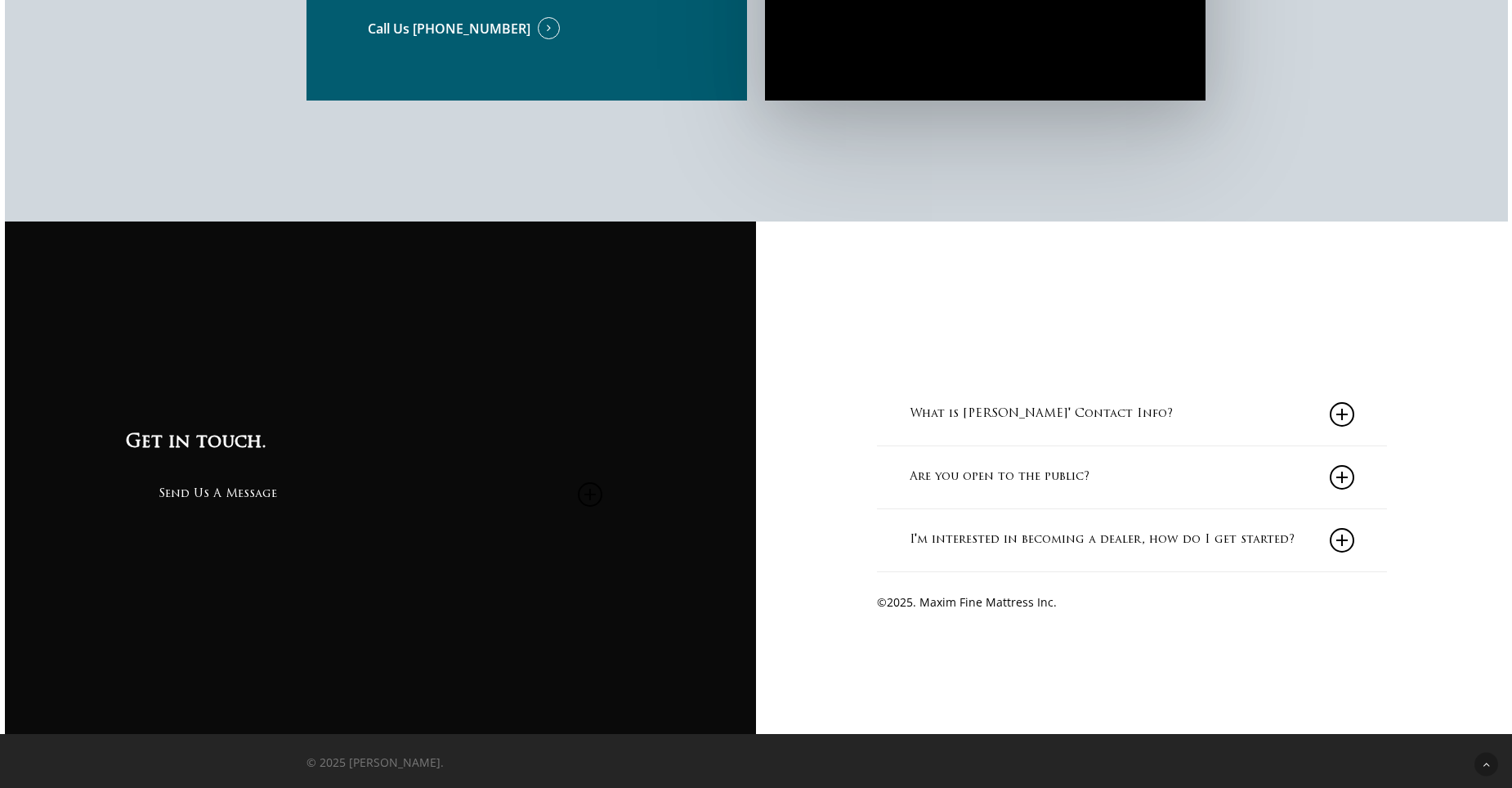
click at [914, 431] on link "What is [PERSON_NAME]' Contact Info?" at bounding box center [1132, 414] width 445 height 62
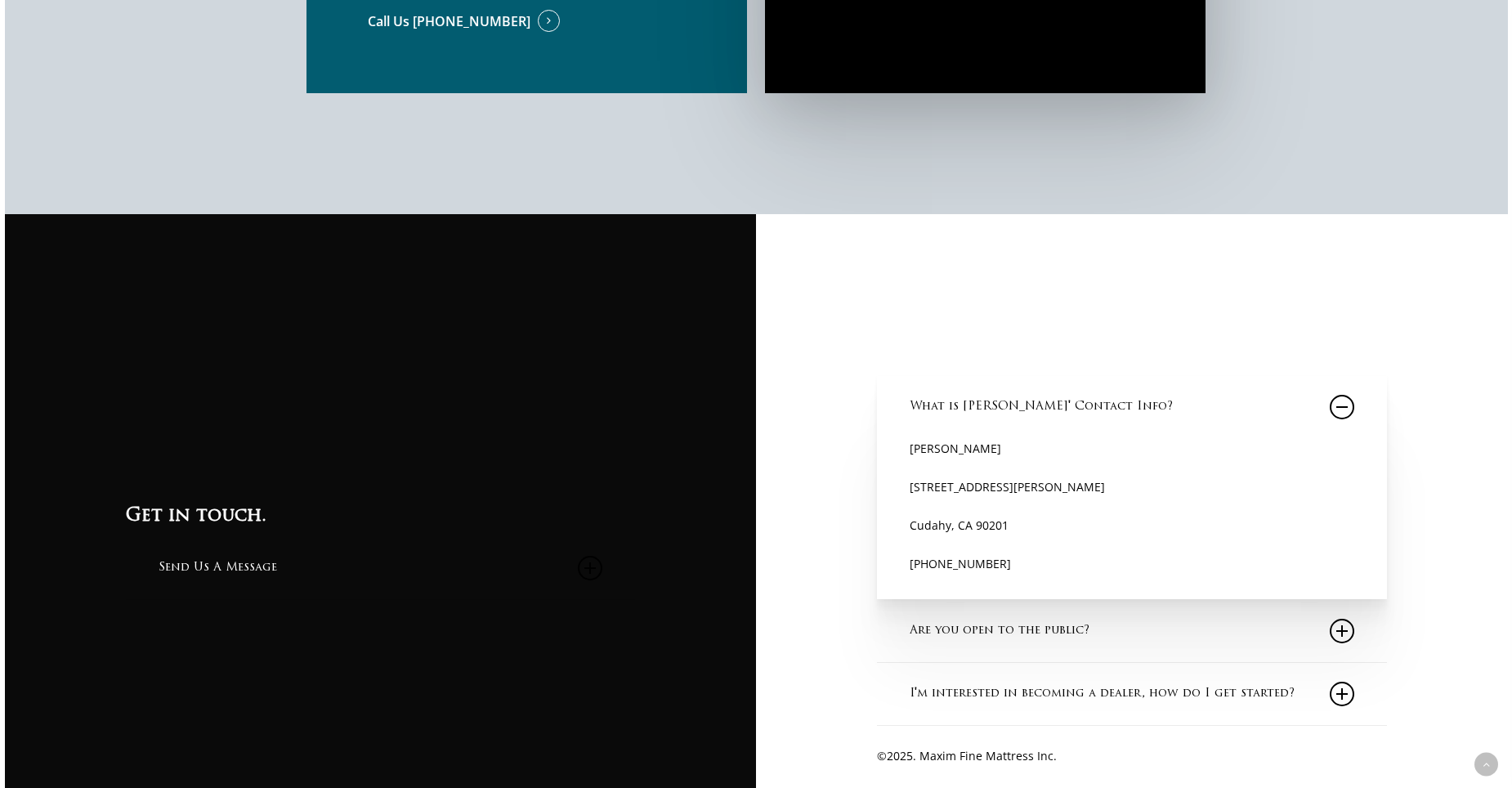
scroll to position [1839, 0]
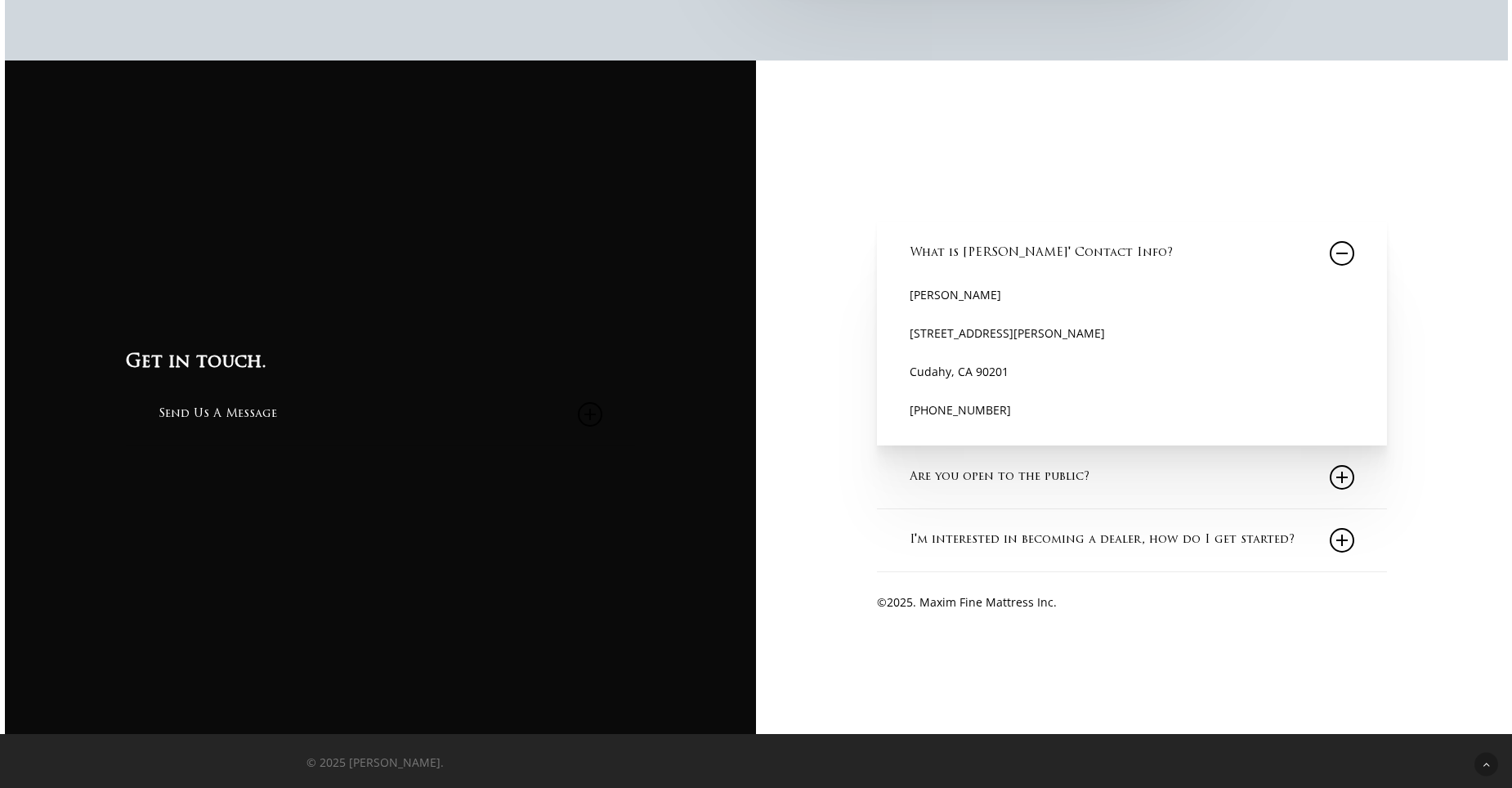
click at [916, 490] on link "Are you open to the public?" at bounding box center [1132, 477] width 445 height 62
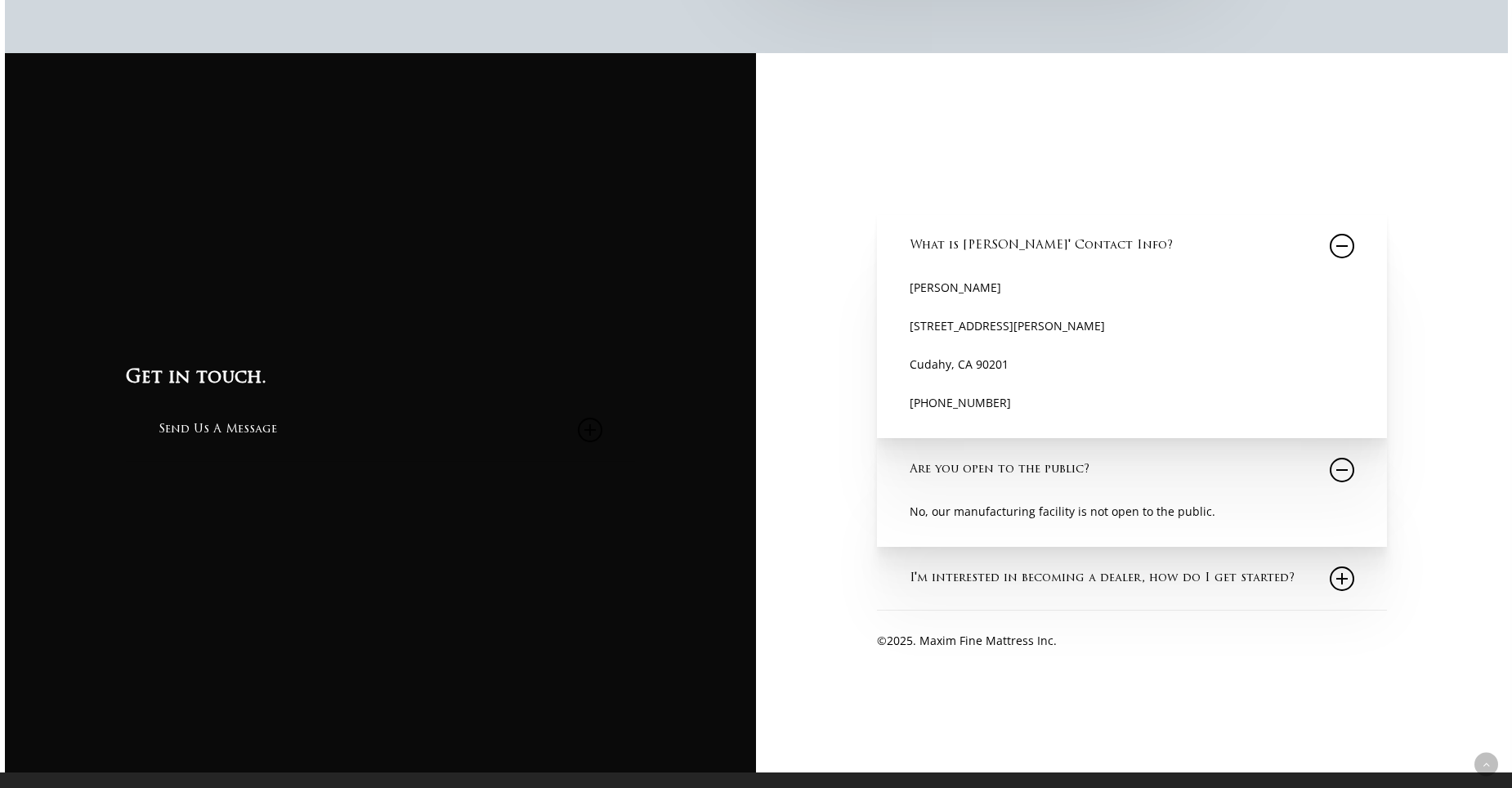
click at [950, 588] on link "I'm interested in becoming a dealer, how do I get started?" at bounding box center [1132, 579] width 445 height 62
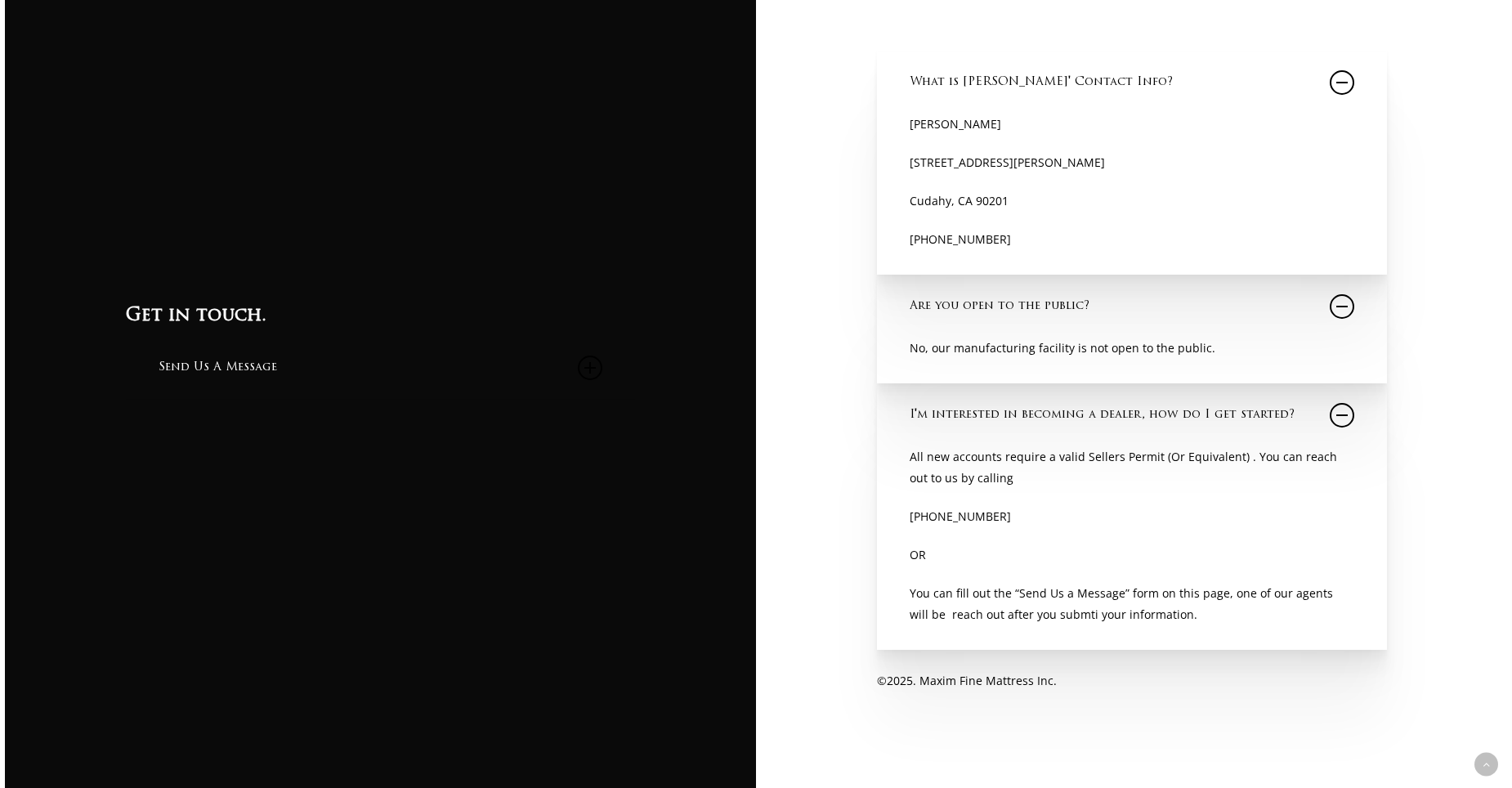
scroll to position [2084, 0]
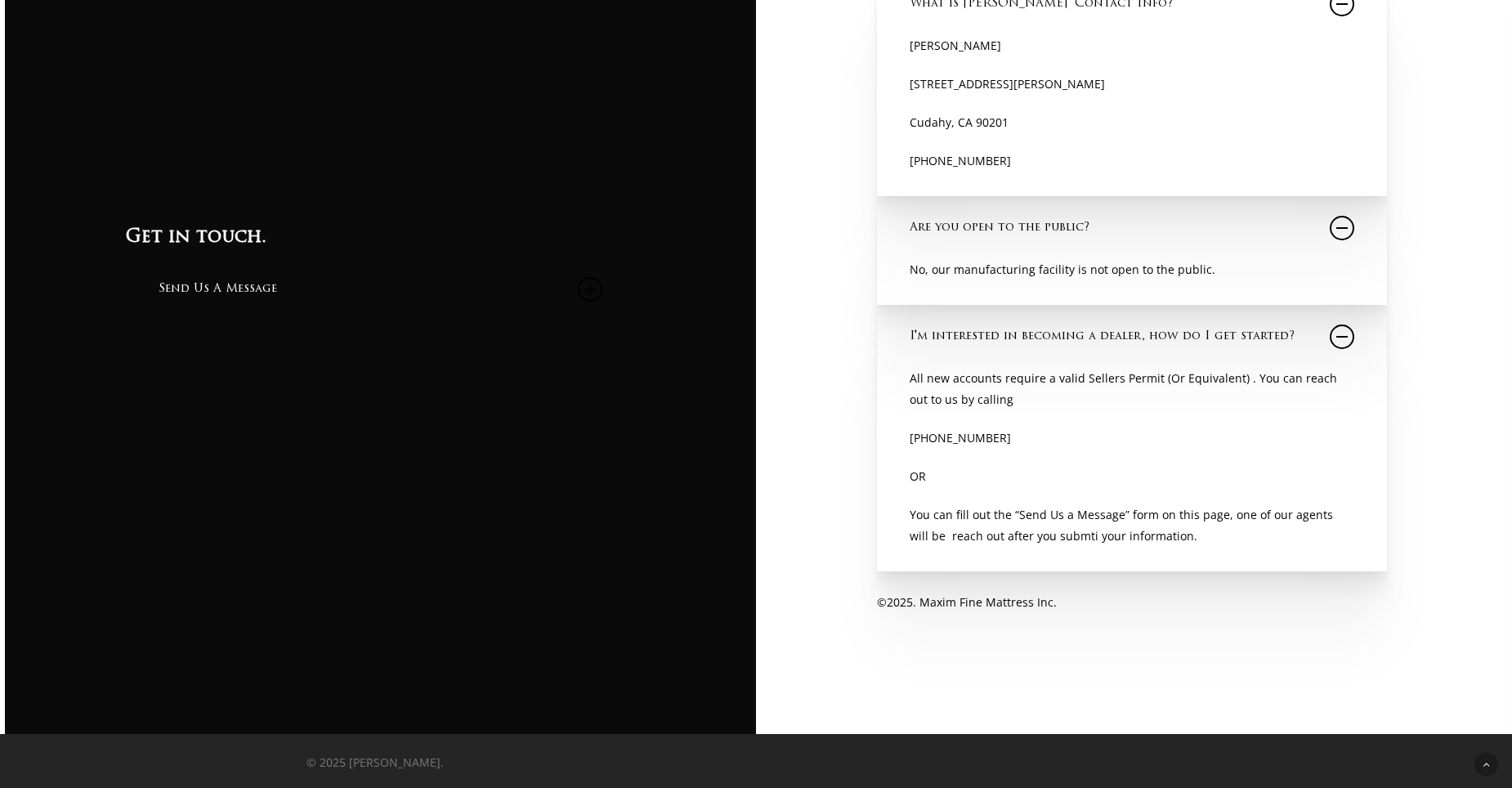
click at [832, 611] on div "Call (888) 727-1759 What is Maxim Mattress' Contact Info? Maxim Mattress 4609 A…" at bounding box center [1132, 272] width 752 height 923
